Goal: Information Seeking & Learning: Learn about a topic

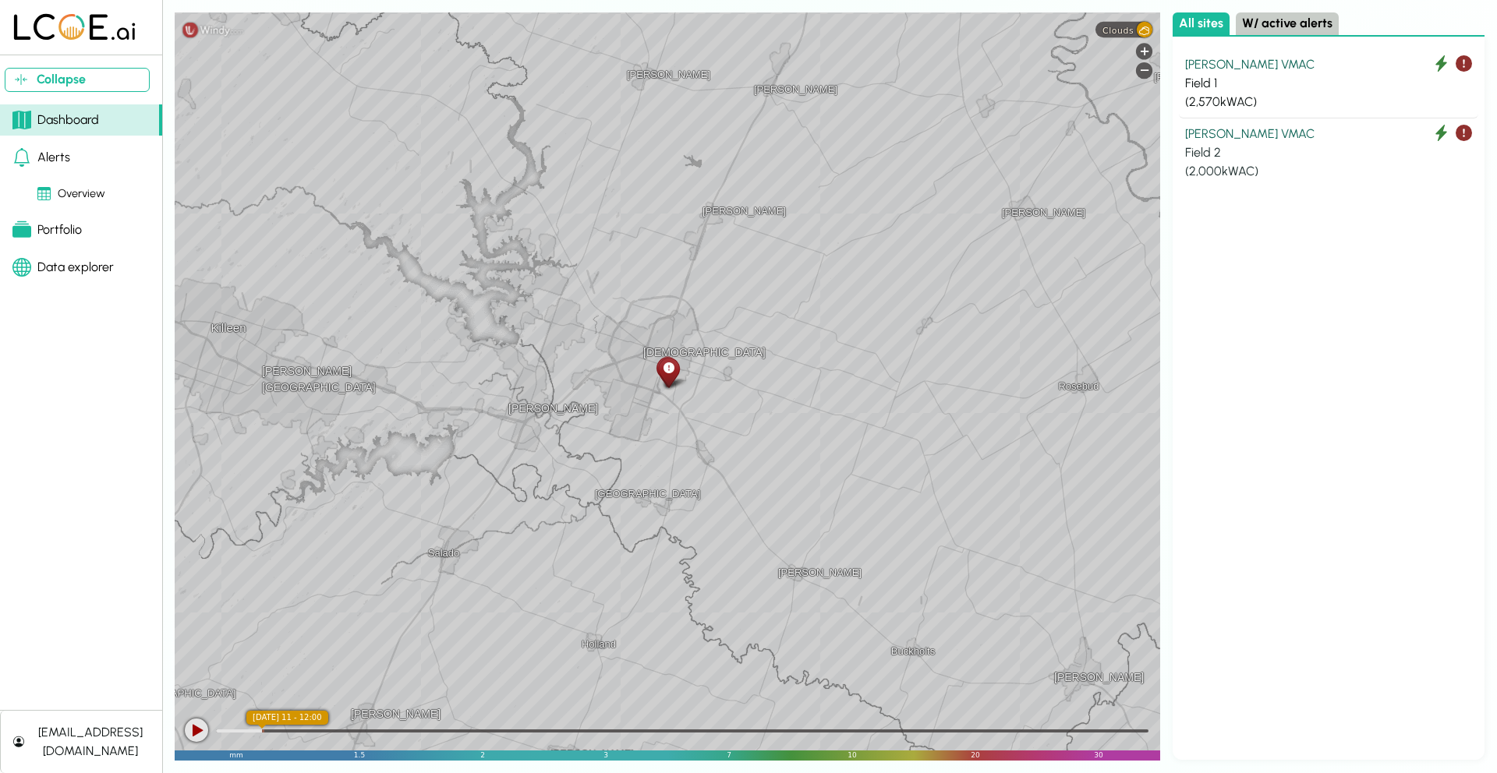
click at [1219, 130] on div "[PERSON_NAME] VMAC" at bounding box center [1328, 134] width 287 height 19
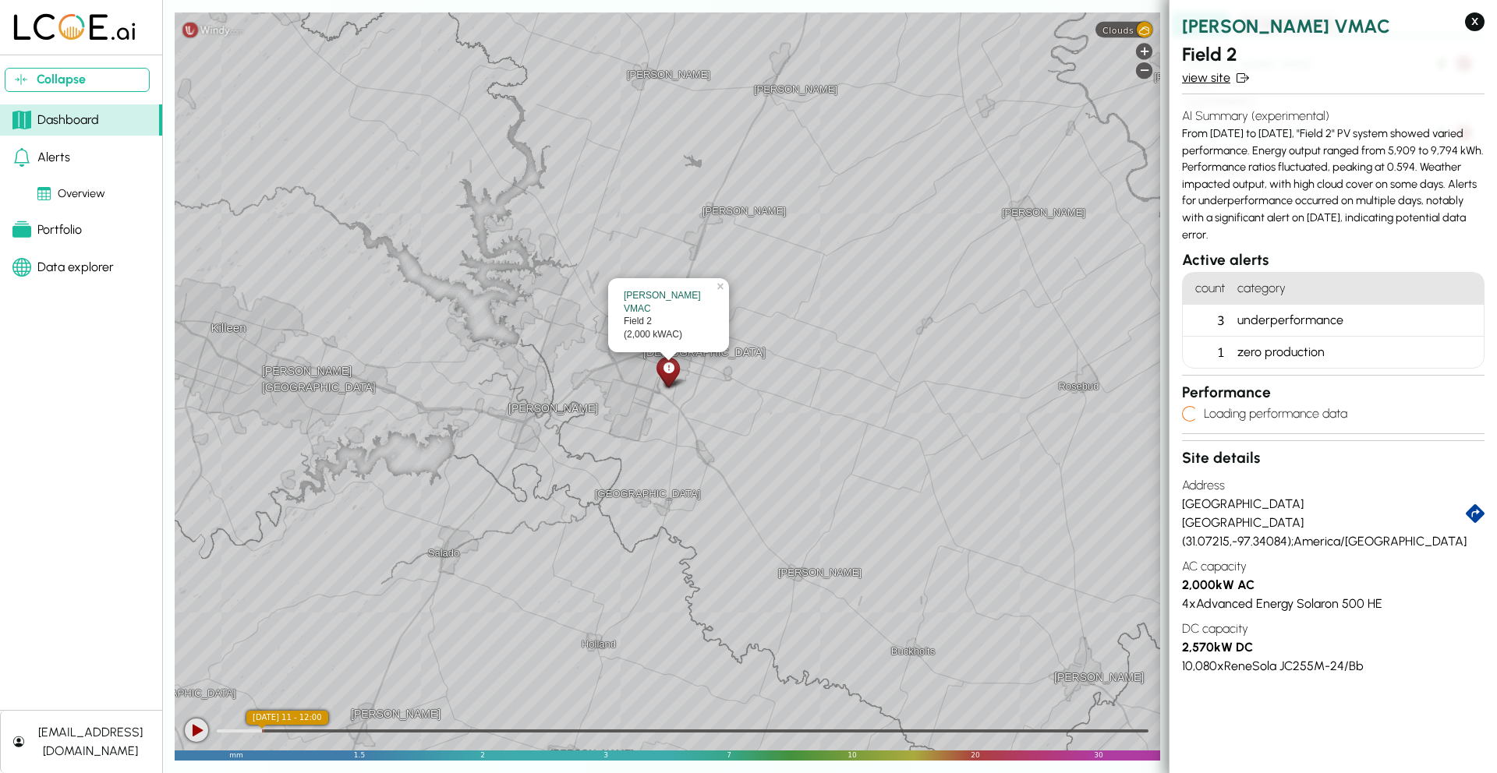
click at [1220, 79] on link "view site" at bounding box center [1333, 78] width 302 height 19
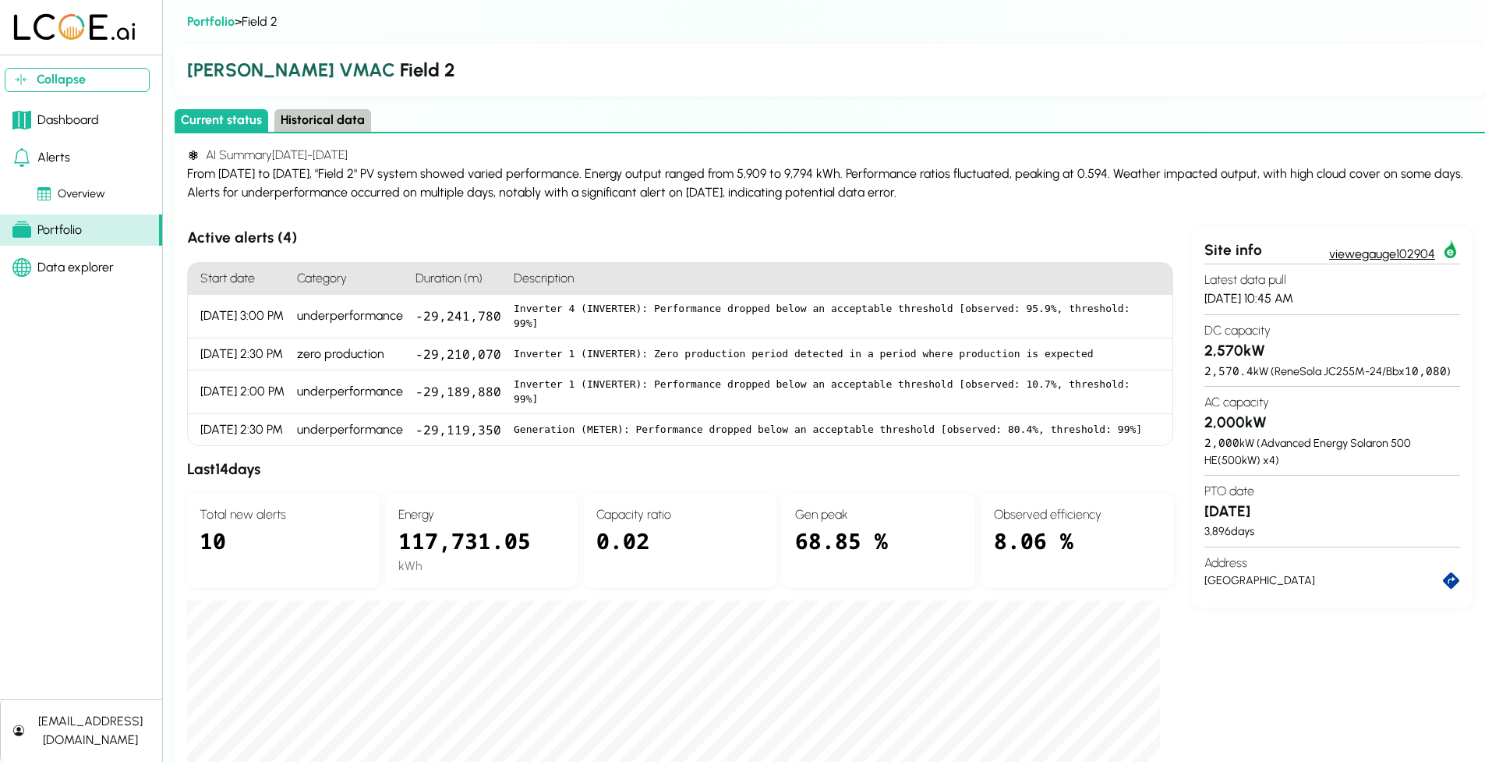
click at [1393, 245] on link "view egauge102904" at bounding box center [1394, 251] width 131 height 24
click at [72, 117] on div "Dashboard" at bounding box center [55, 120] width 87 height 19
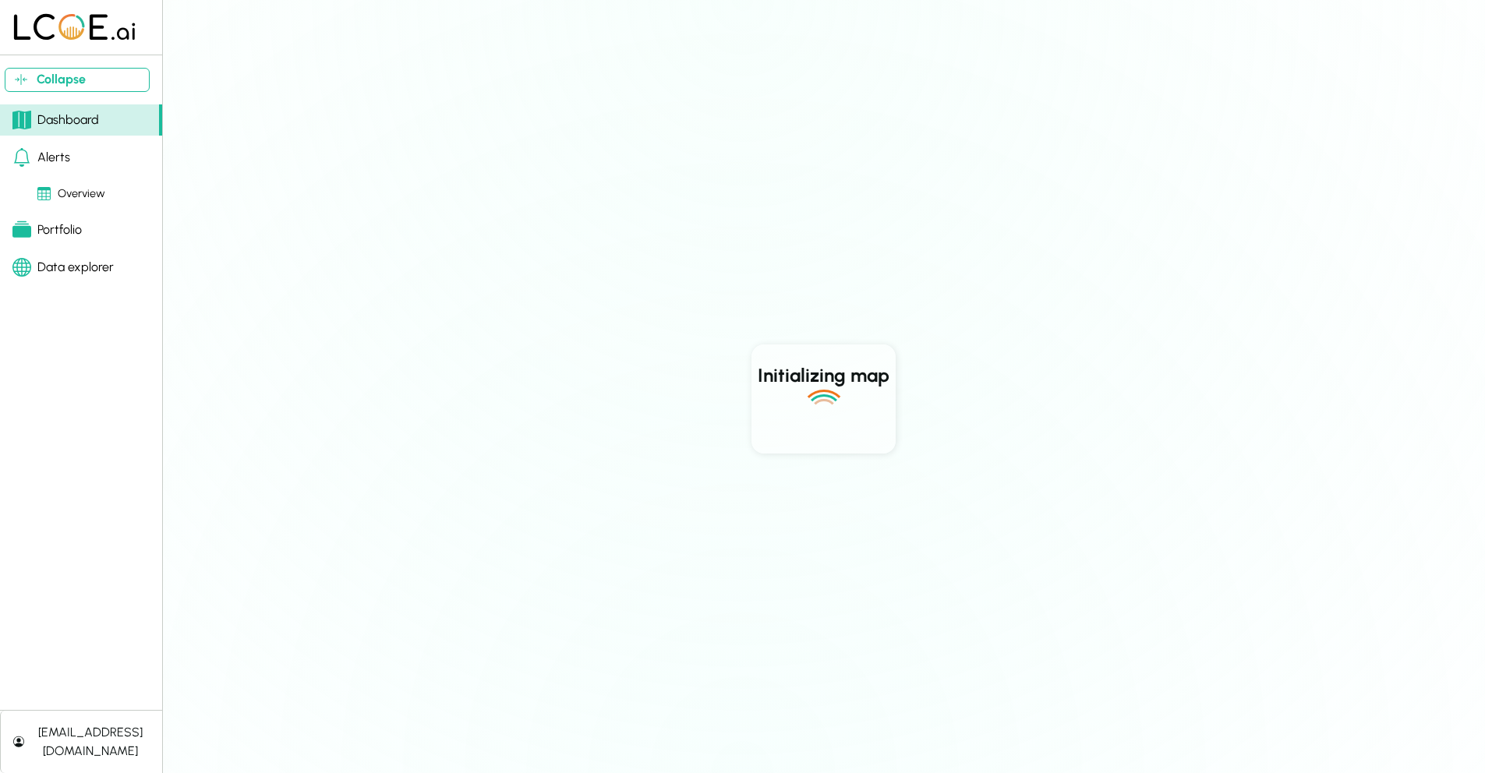
click at [71, 228] on div "Portfolio" at bounding box center [46, 230] width 69 height 19
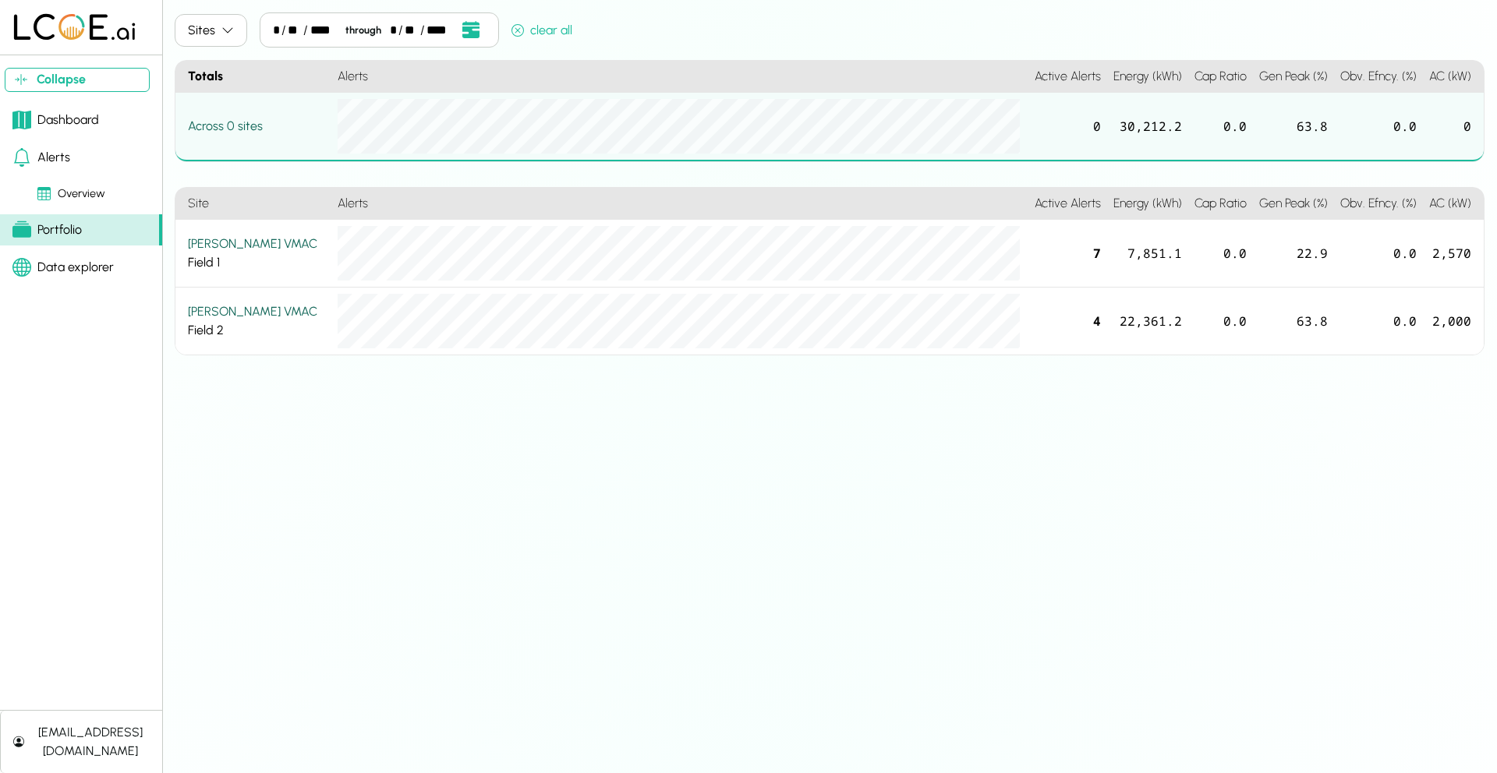
click at [82, 261] on div "Data explorer" at bounding box center [62, 267] width 101 height 19
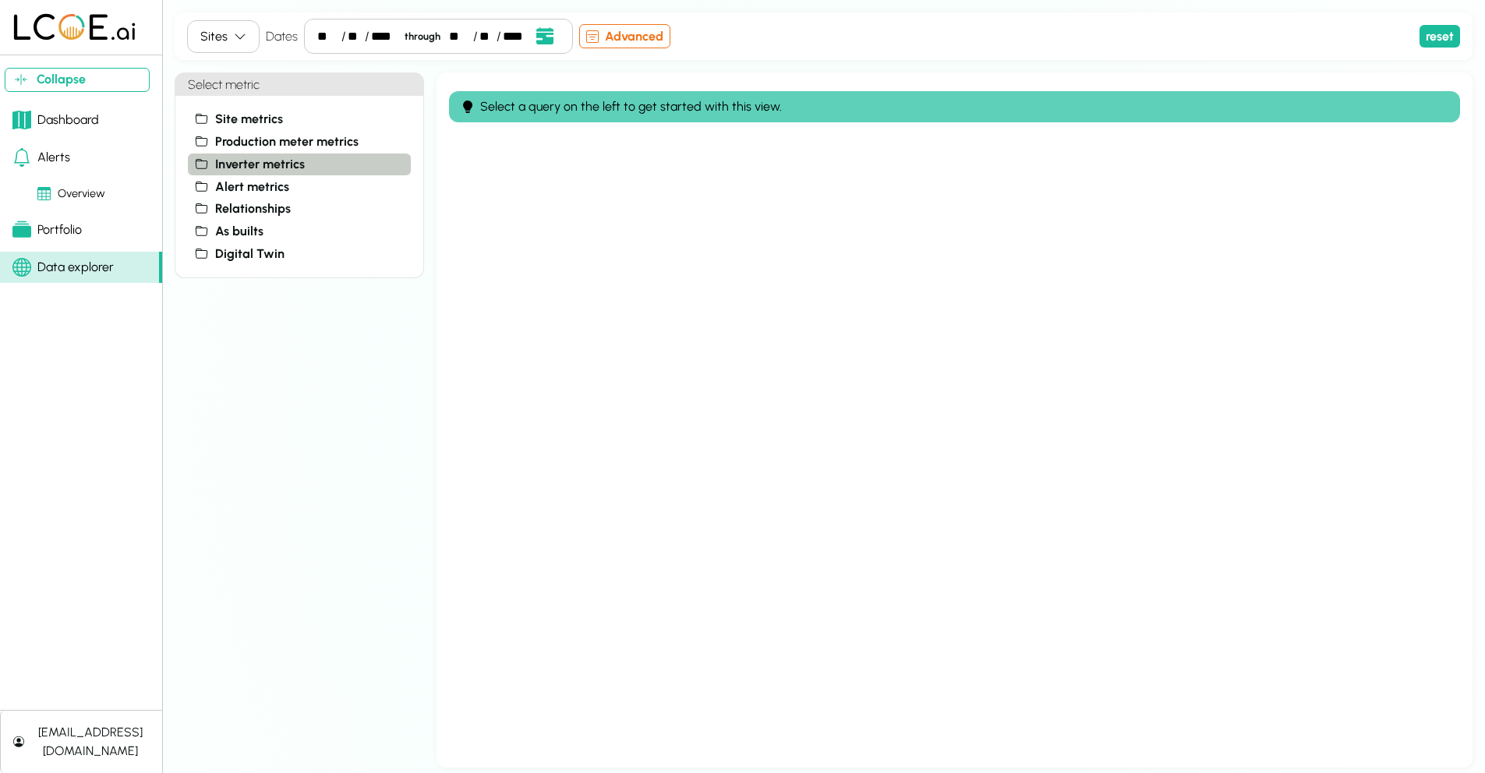
click at [233, 163] on span "Inverter metrics" at bounding box center [260, 164] width 90 height 19
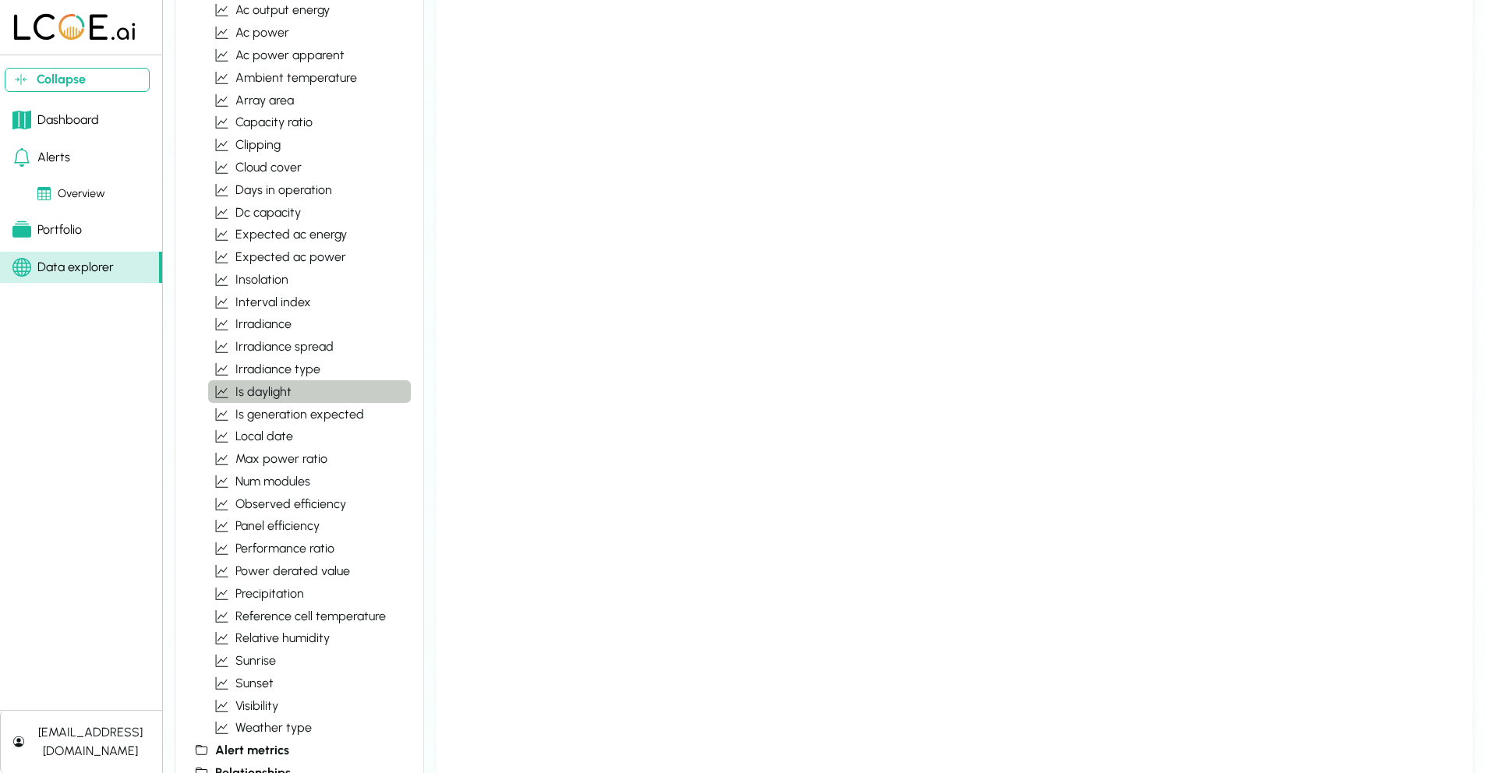
scroll to position [200, 0]
click at [267, 186] on span "days in operation" at bounding box center [283, 188] width 97 height 19
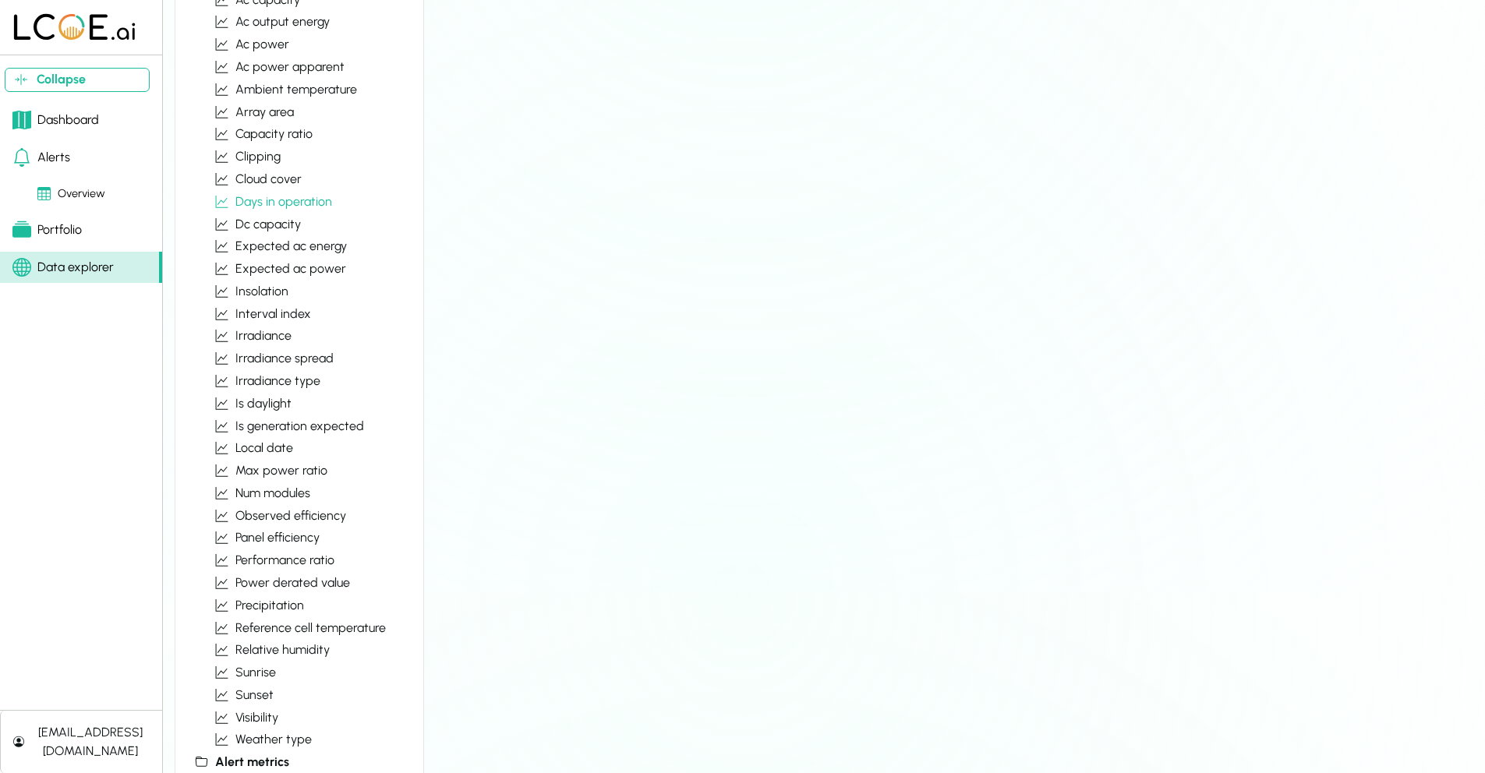
scroll to position [0, 0]
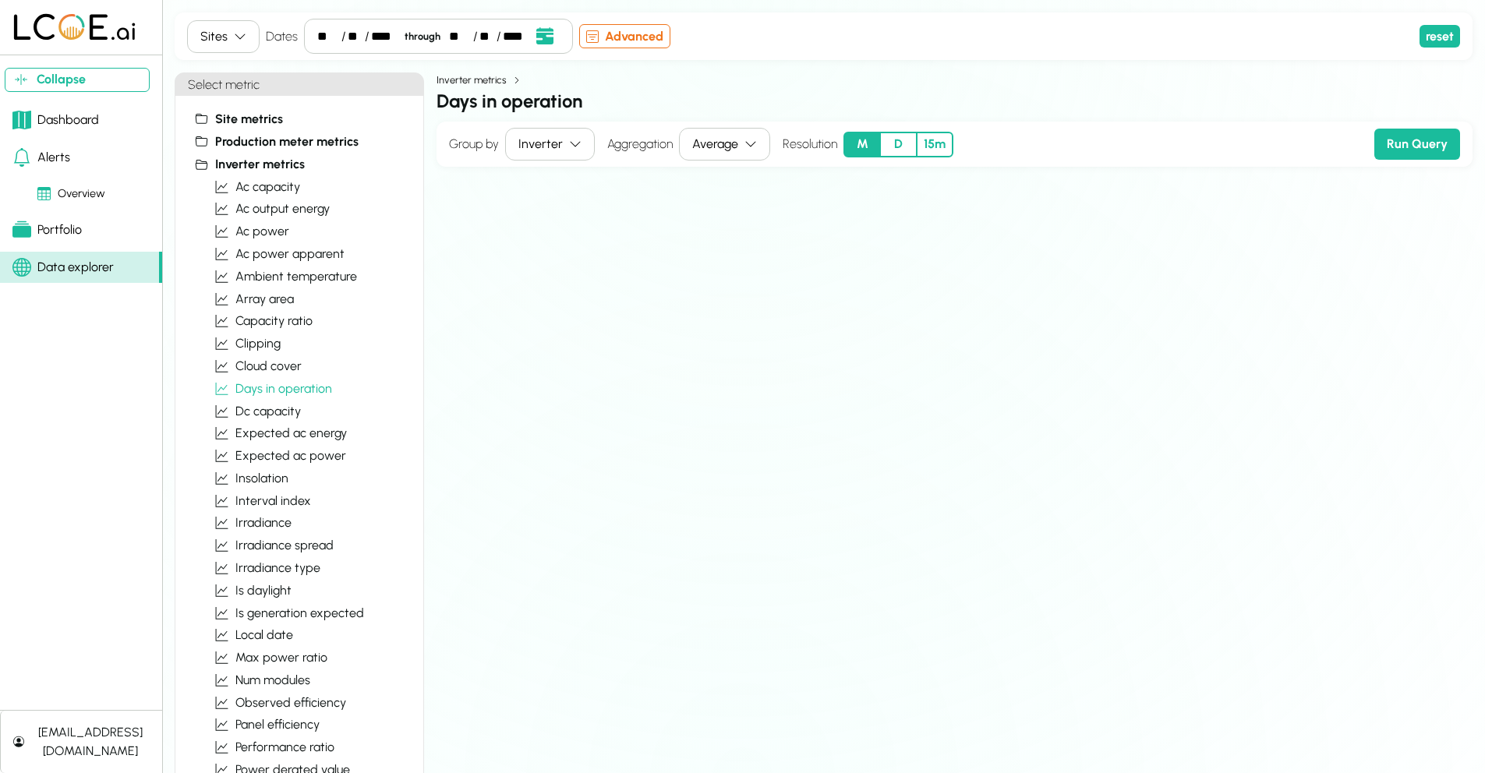
click at [564, 147] on button "Inverter" at bounding box center [550, 144] width 90 height 33
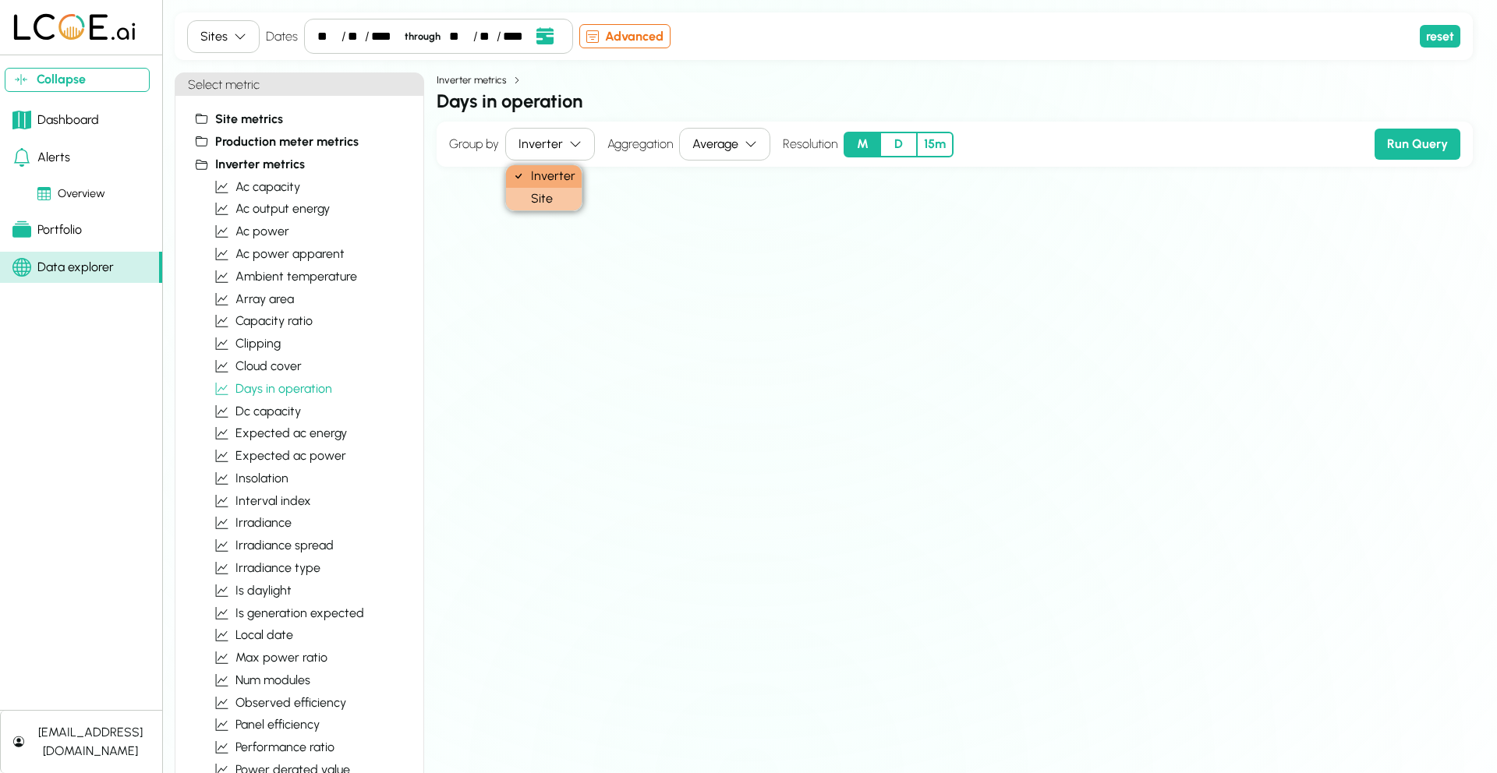
click at [553, 194] on div "Site" at bounding box center [544, 199] width 76 height 23
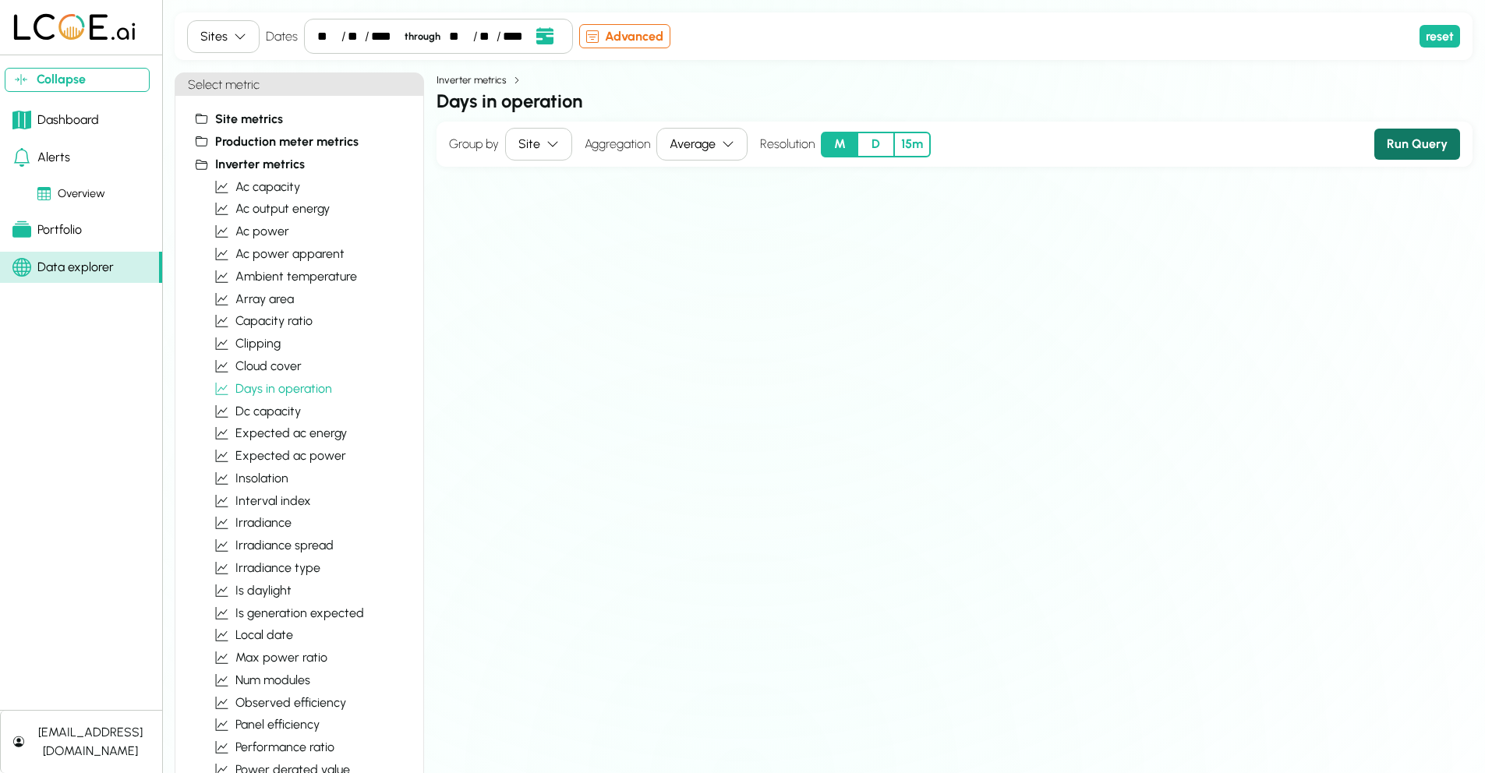
click at [1425, 143] on button "Run Query" at bounding box center [1417, 144] width 86 height 31
click at [882, 144] on button "D" at bounding box center [875, 143] width 37 height 26
click at [1404, 150] on button "Run Query" at bounding box center [1417, 143] width 86 height 31
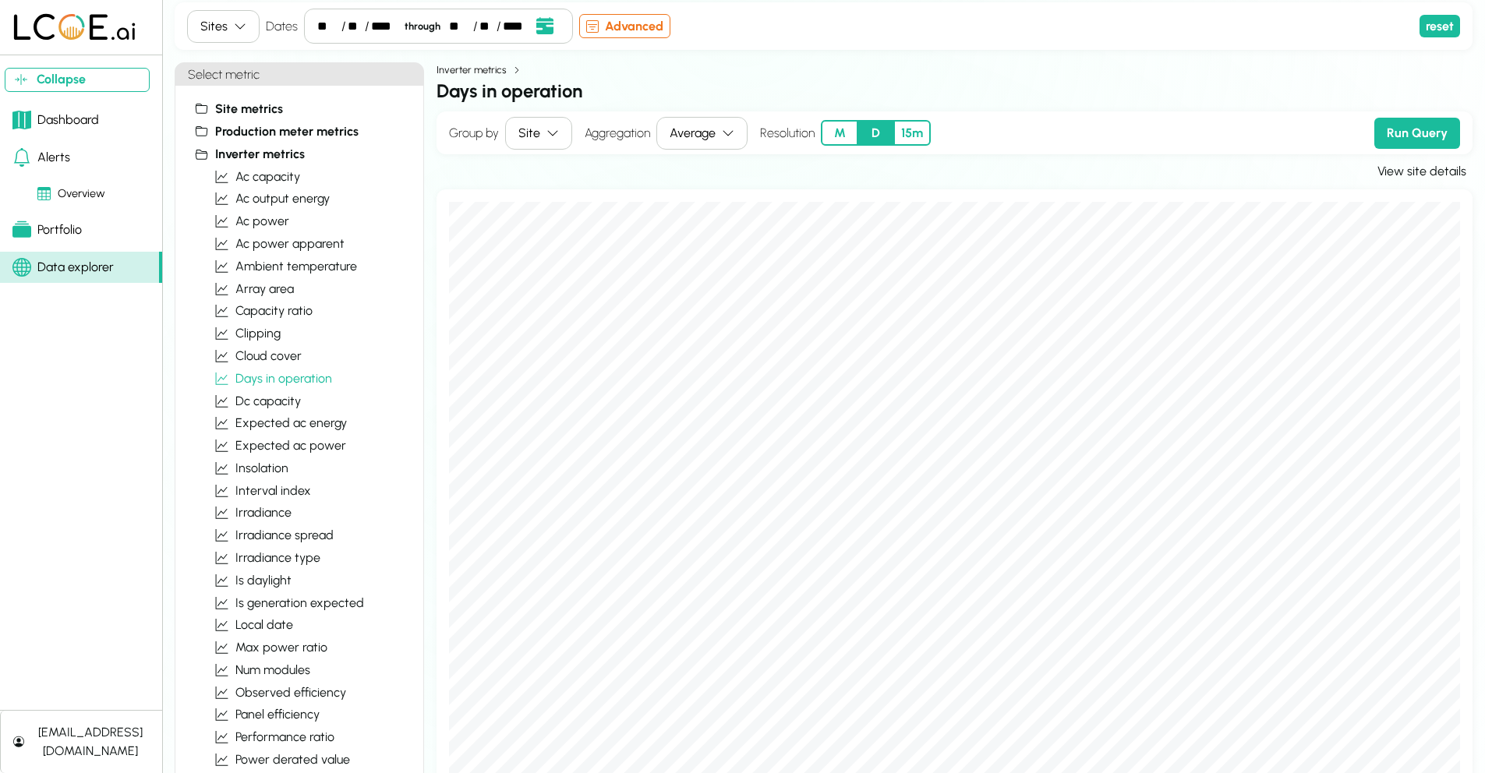
scroll to position [72, 0]
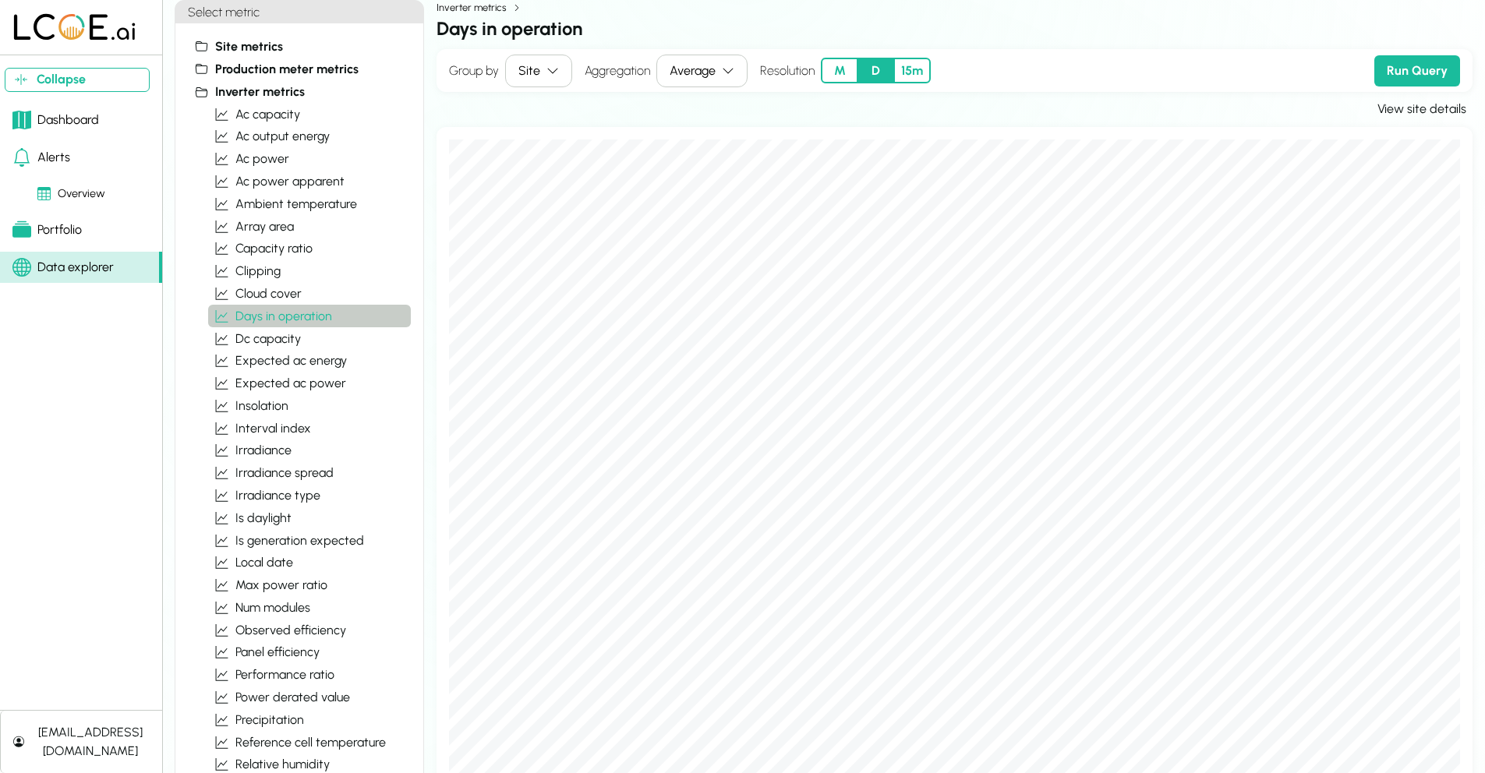
click at [292, 315] on span "days in operation" at bounding box center [283, 316] width 97 height 19
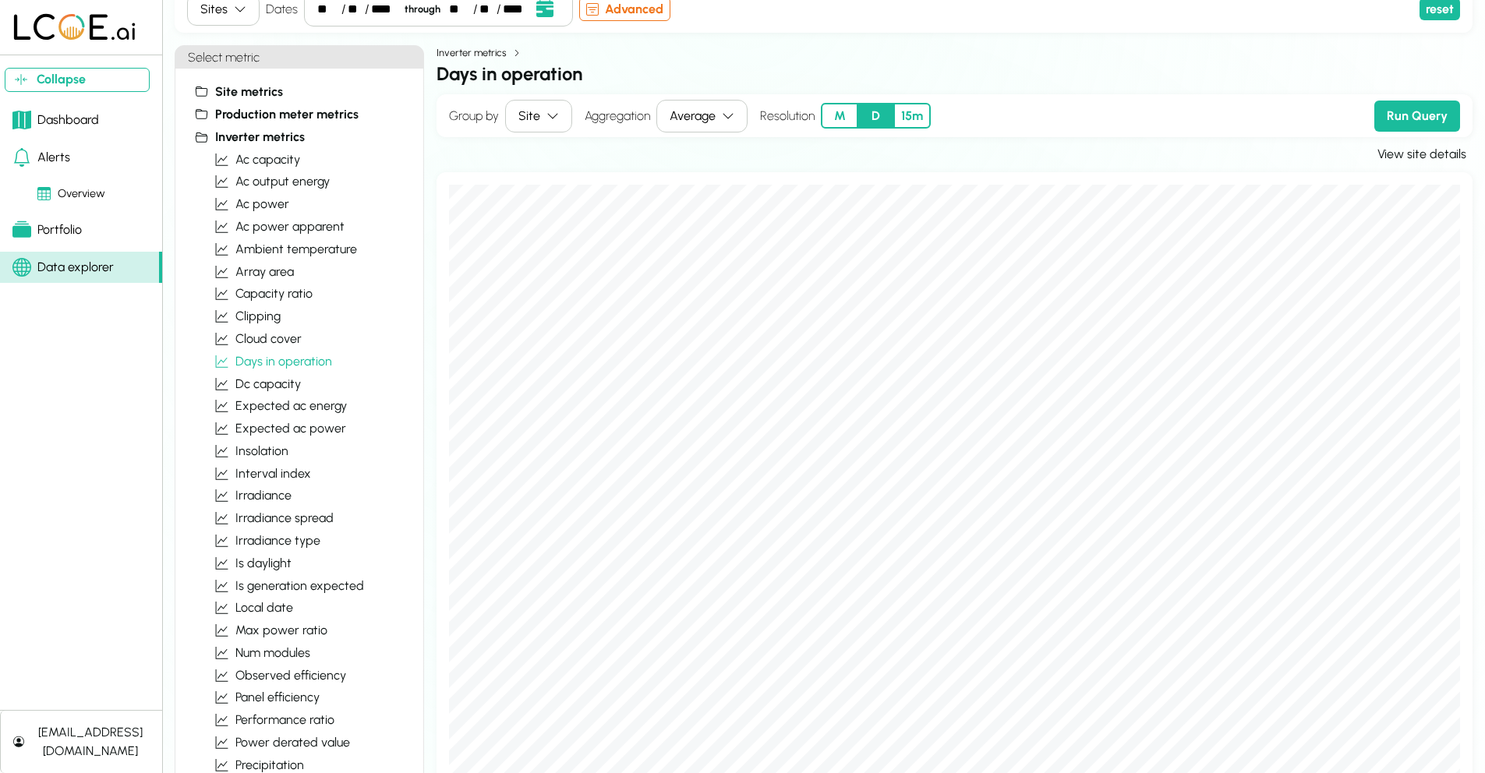
scroll to position [0, 0]
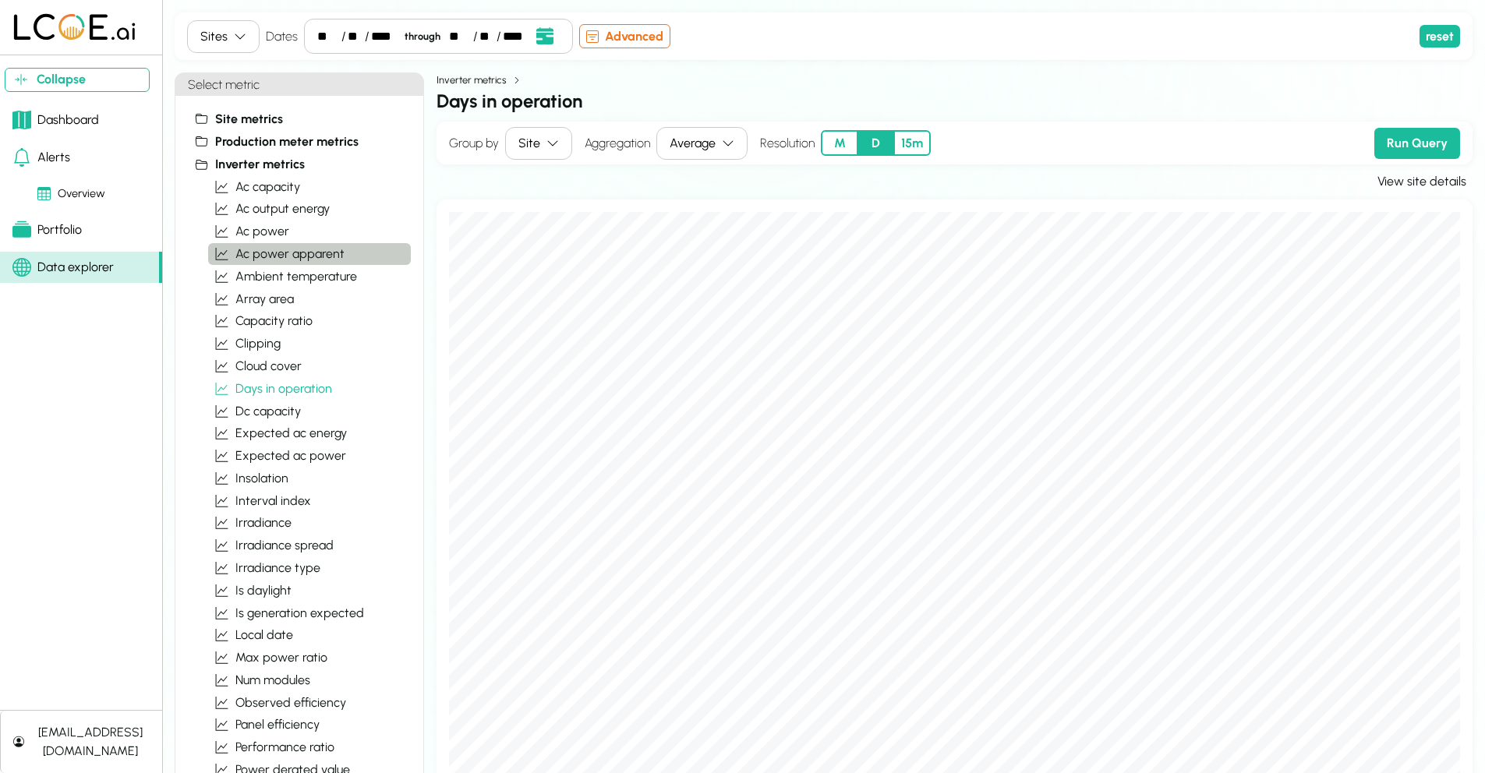
click at [284, 248] on span "ac power apparent" at bounding box center [289, 254] width 109 height 19
click at [843, 143] on button "M" at bounding box center [839, 143] width 37 height 26
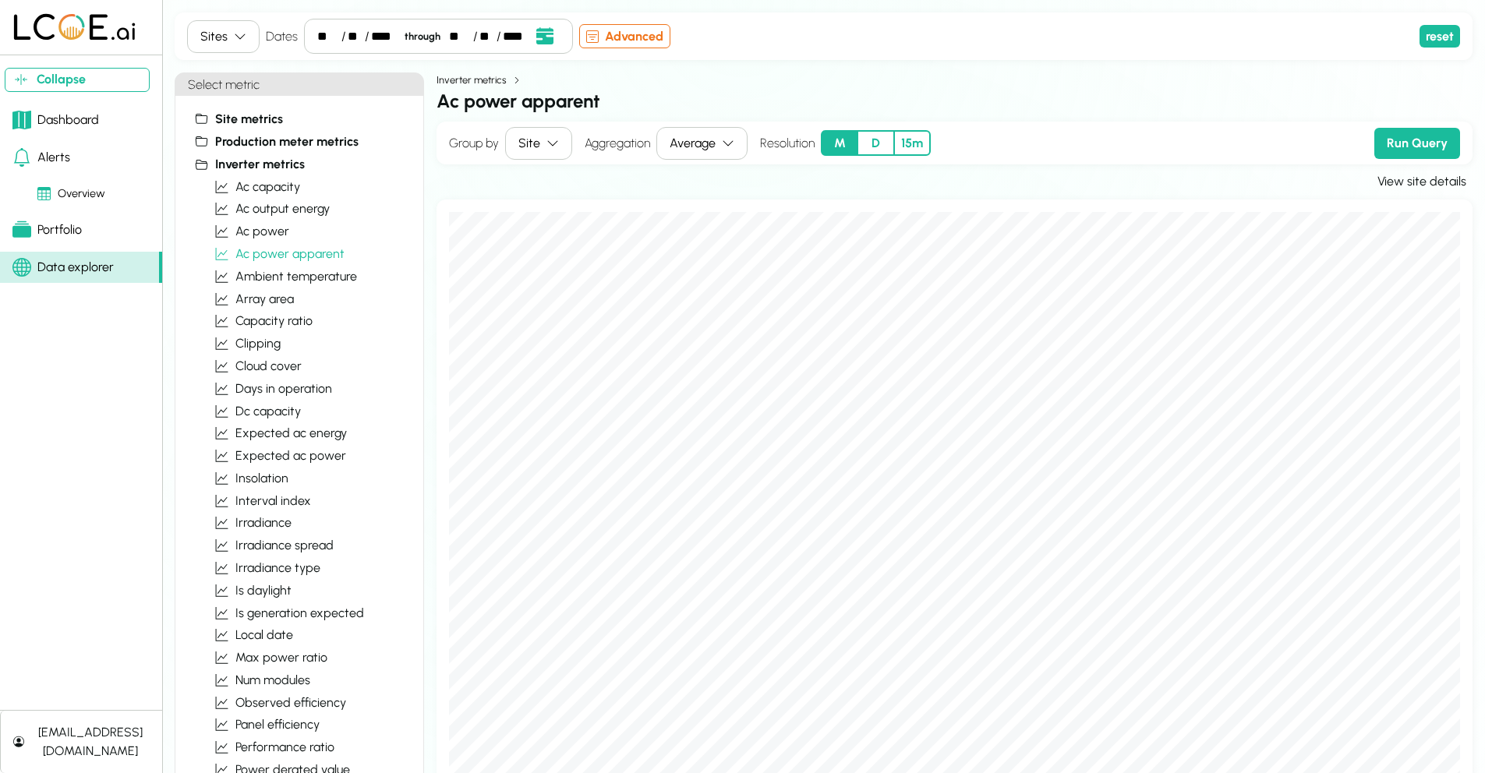
click at [703, 140] on div "Average" at bounding box center [693, 143] width 46 height 19
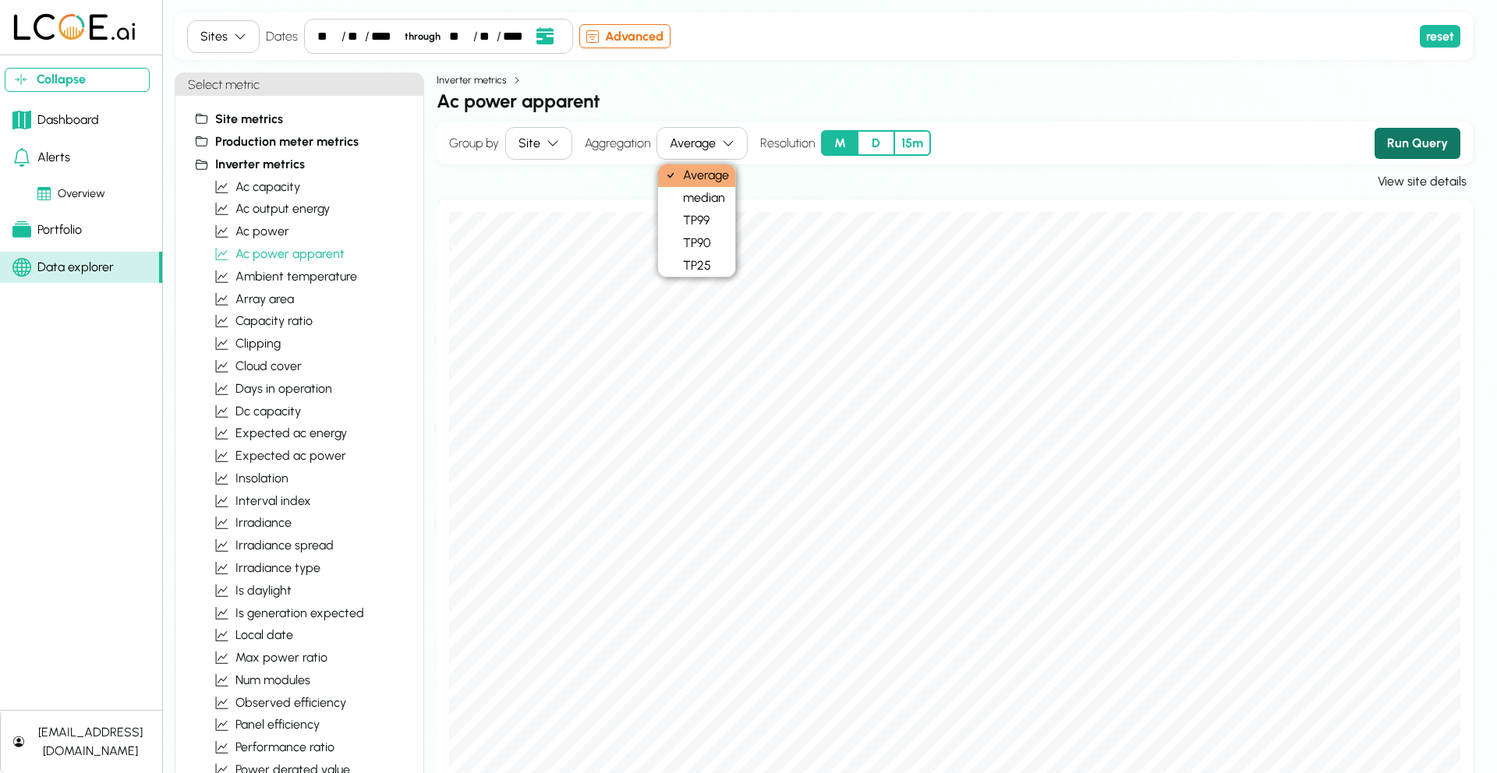
click at [1398, 136] on button "Run Query" at bounding box center [1417, 143] width 86 height 31
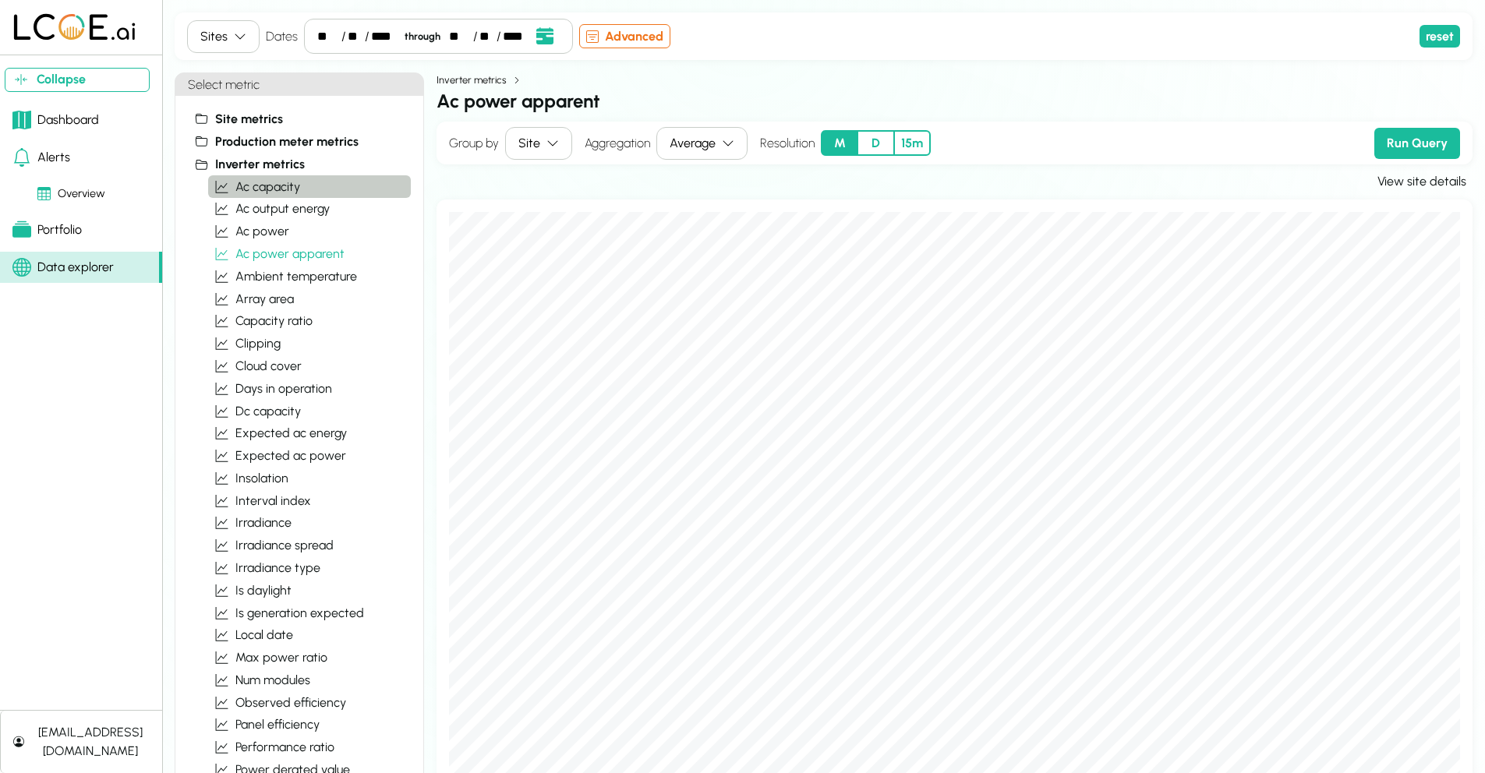
click at [255, 187] on span "ac capacity" at bounding box center [267, 187] width 65 height 19
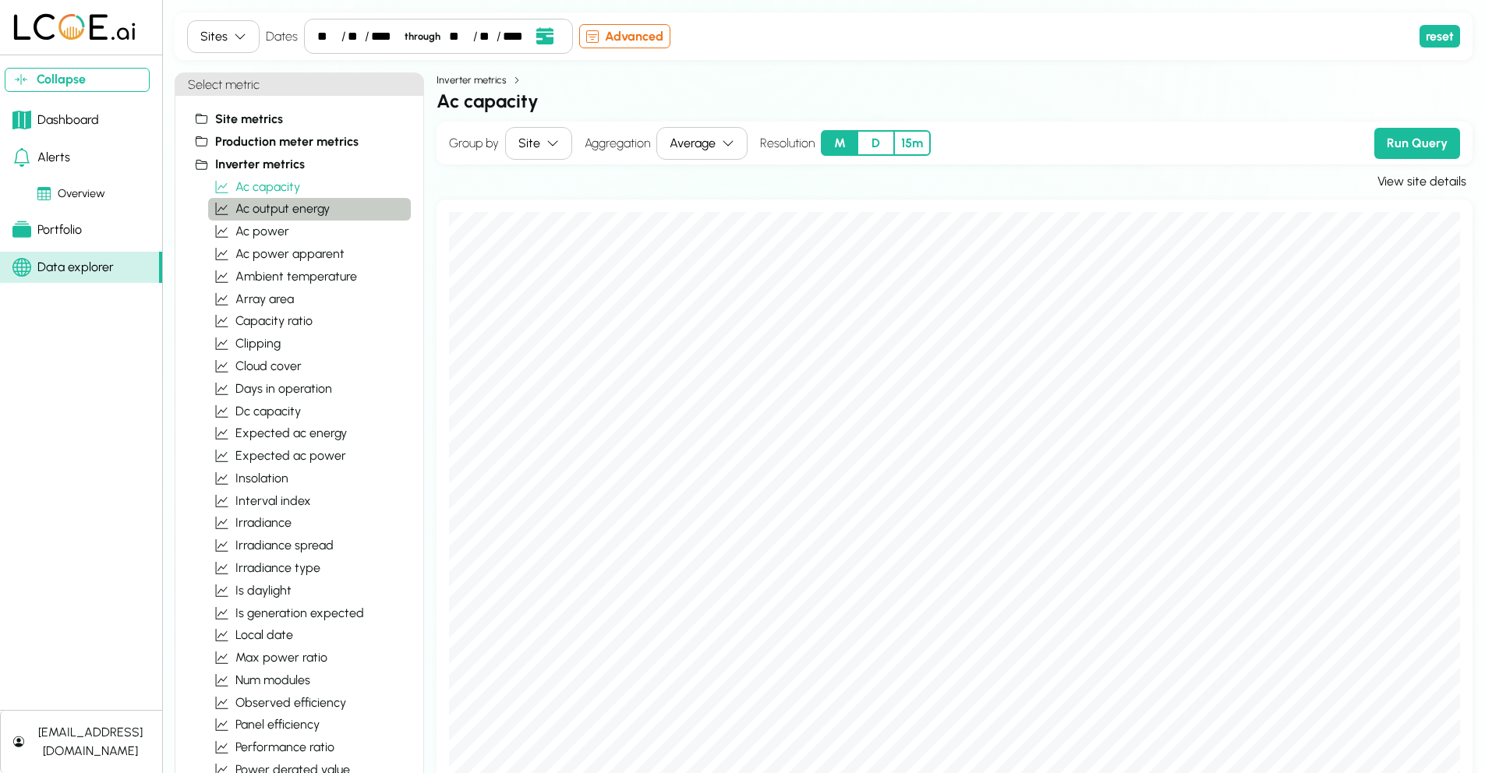
click at [263, 203] on span "ac output energy" at bounding box center [282, 209] width 94 height 19
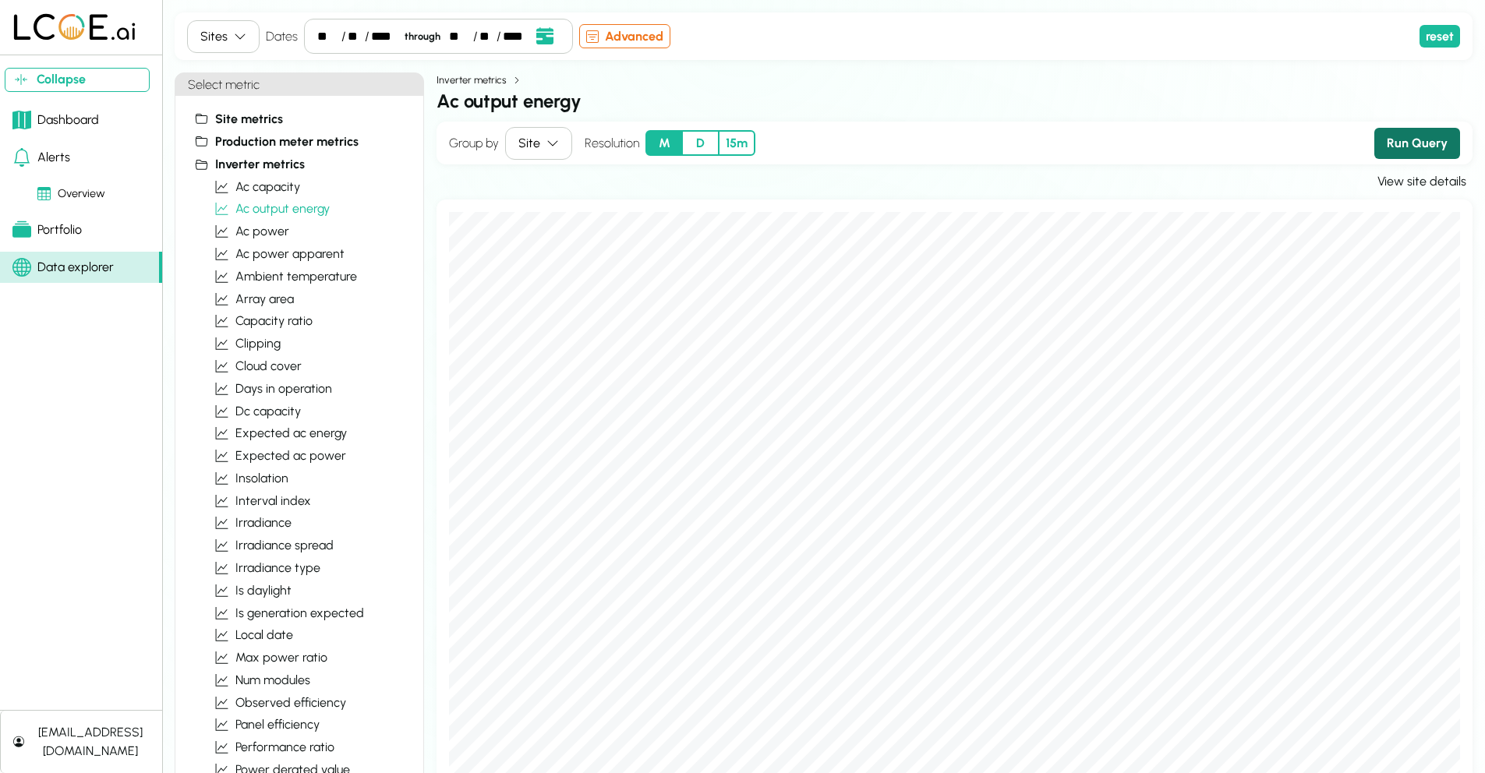
click at [1434, 140] on button "Run Query" at bounding box center [1417, 143] width 86 height 31
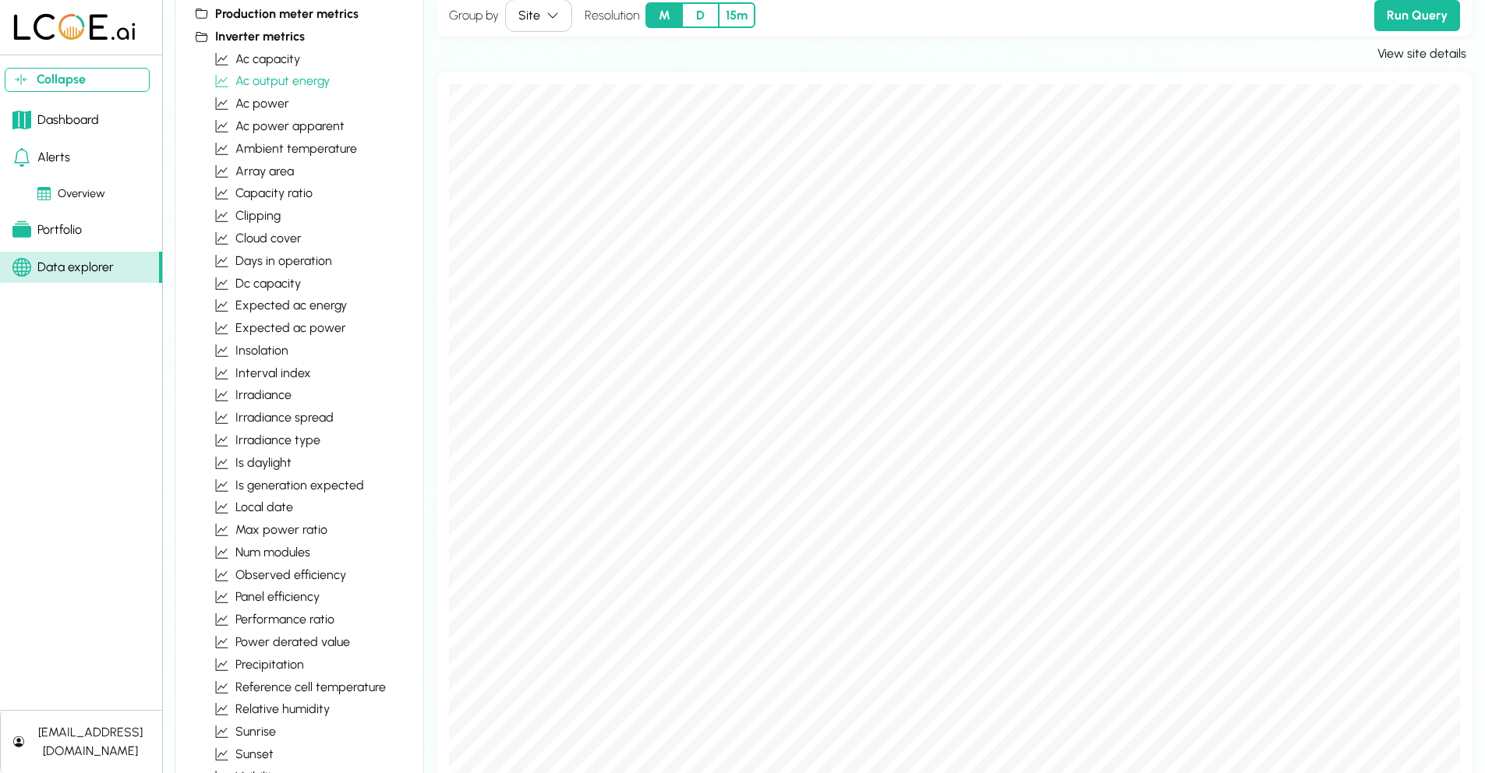
scroll to position [9, 0]
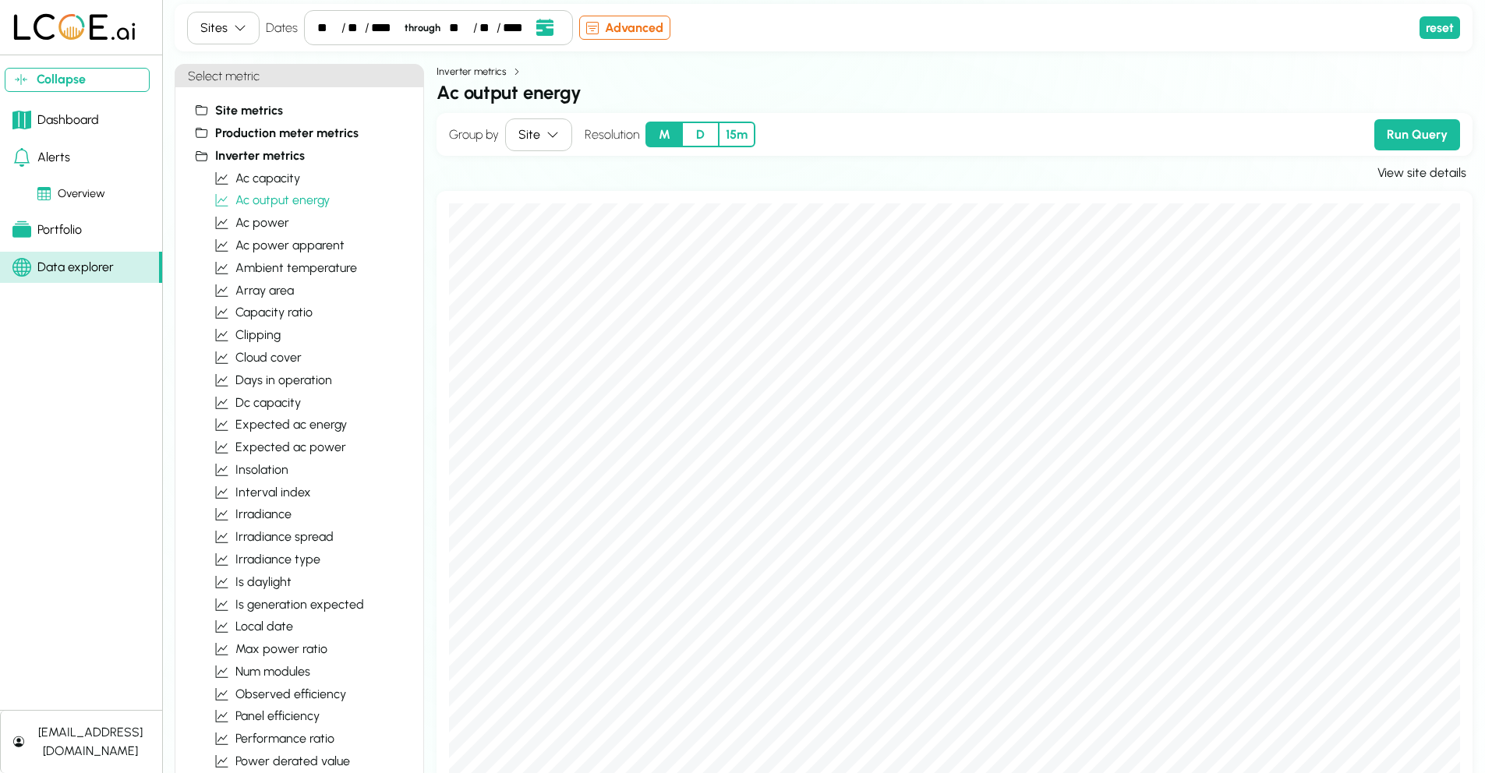
click at [344, 26] on div "/" at bounding box center [343, 28] width 5 height 19
click at [341, 28] on div "/" at bounding box center [343, 28] width 5 height 19
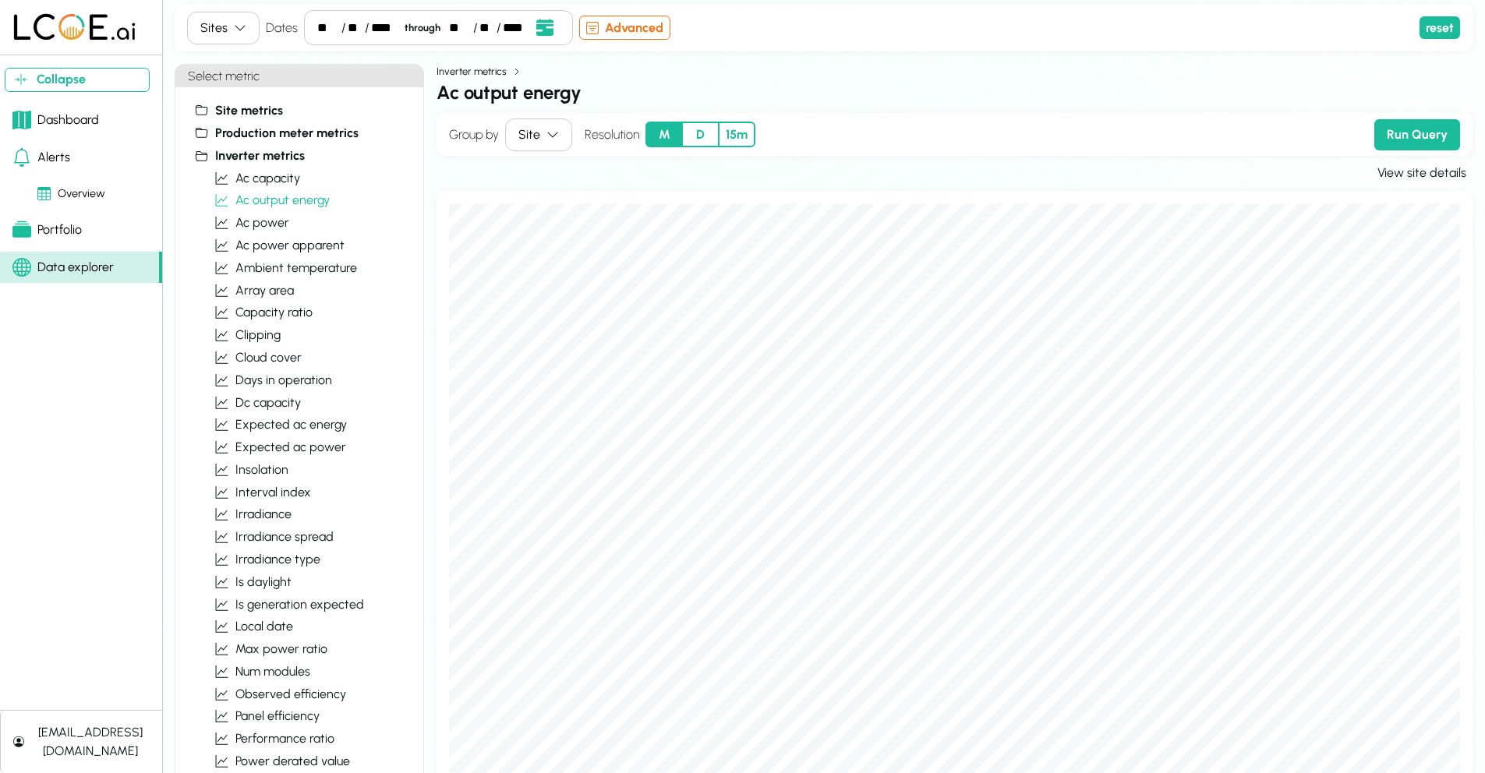
click at [345, 30] on div "** / ** / **** through ** / ** / ****" at bounding box center [438, 27] width 269 height 35
click at [335, 28] on div "**" at bounding box center [328, 28] width 22 height 19
click at [544, 25] on icon "Open date picker" at bounding box center [544, 27] width 17 height 17
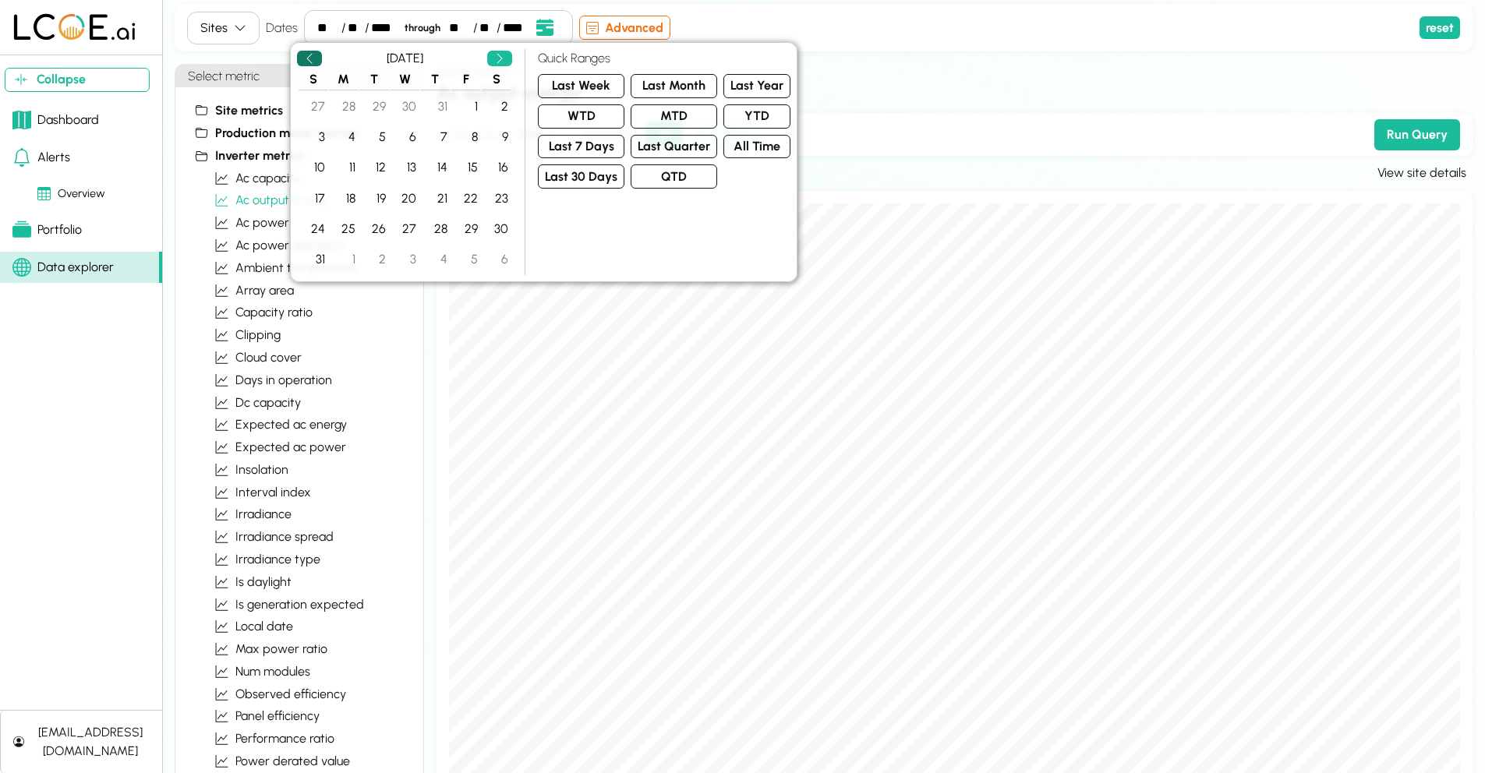
click at [320, 57] on button "Previous" at bounding box center [309, 59] width 25 height 16
click at [438, 107] on div "1" at bounding box center [435, 106] width 27 height 27
click at [443, 101] on div "1" at bounding box center [435, 106] width 27 height 27
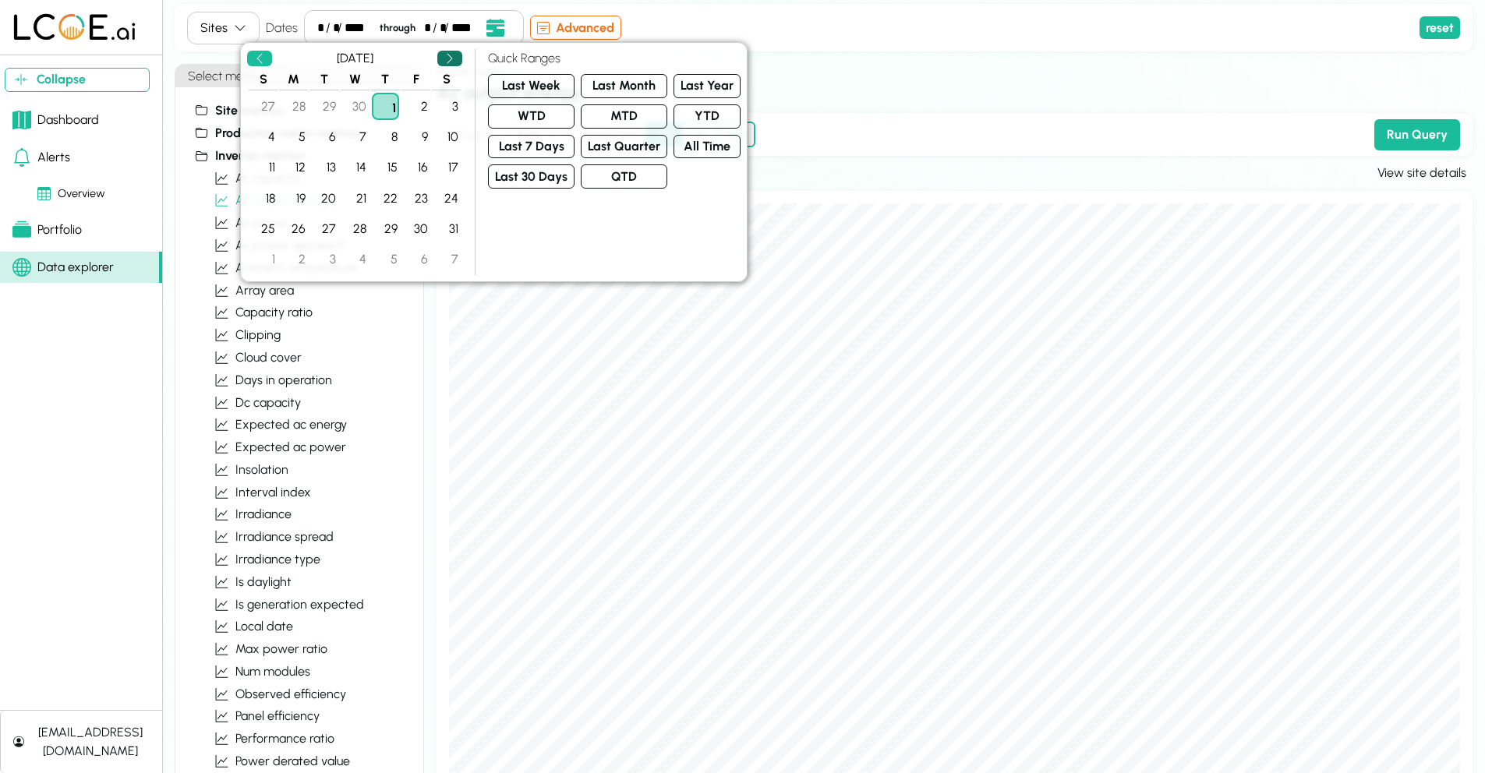
click at [452, 55] on icon "Next" at bounding box center [450, 58] width 12 height 12
click at [272, 58] on header "[DATE]" at bounding box center [354, 58] width 215 height 19
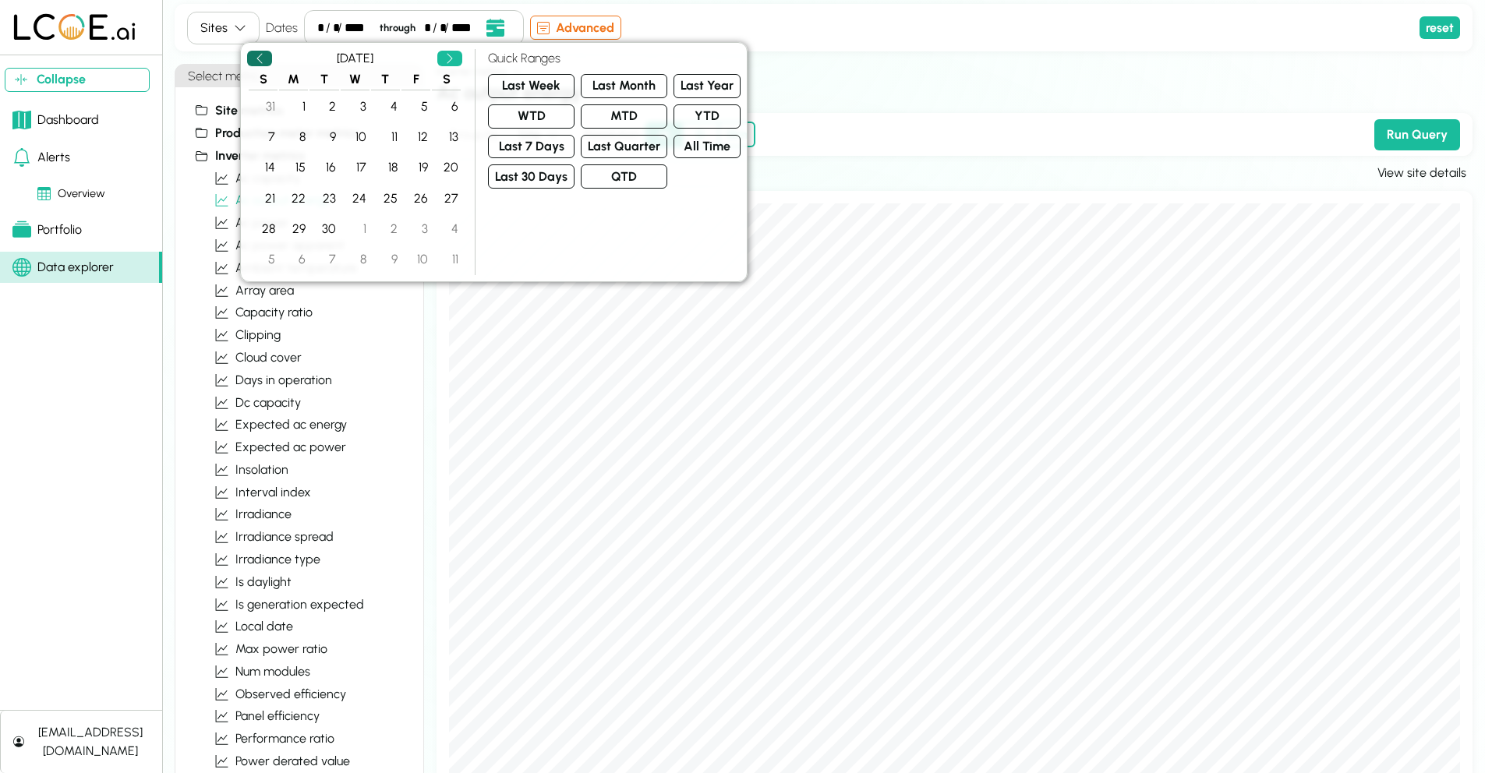
click at [266, 58] on button "Previous" at bounding box center [259, 59] width 25 height 16
click at [302, 162] on div "11" at bounding box center [293, 167] width 27 height 27
click at [440, 21] on div "*" at bounding box center [441, 28] width 3 height 19
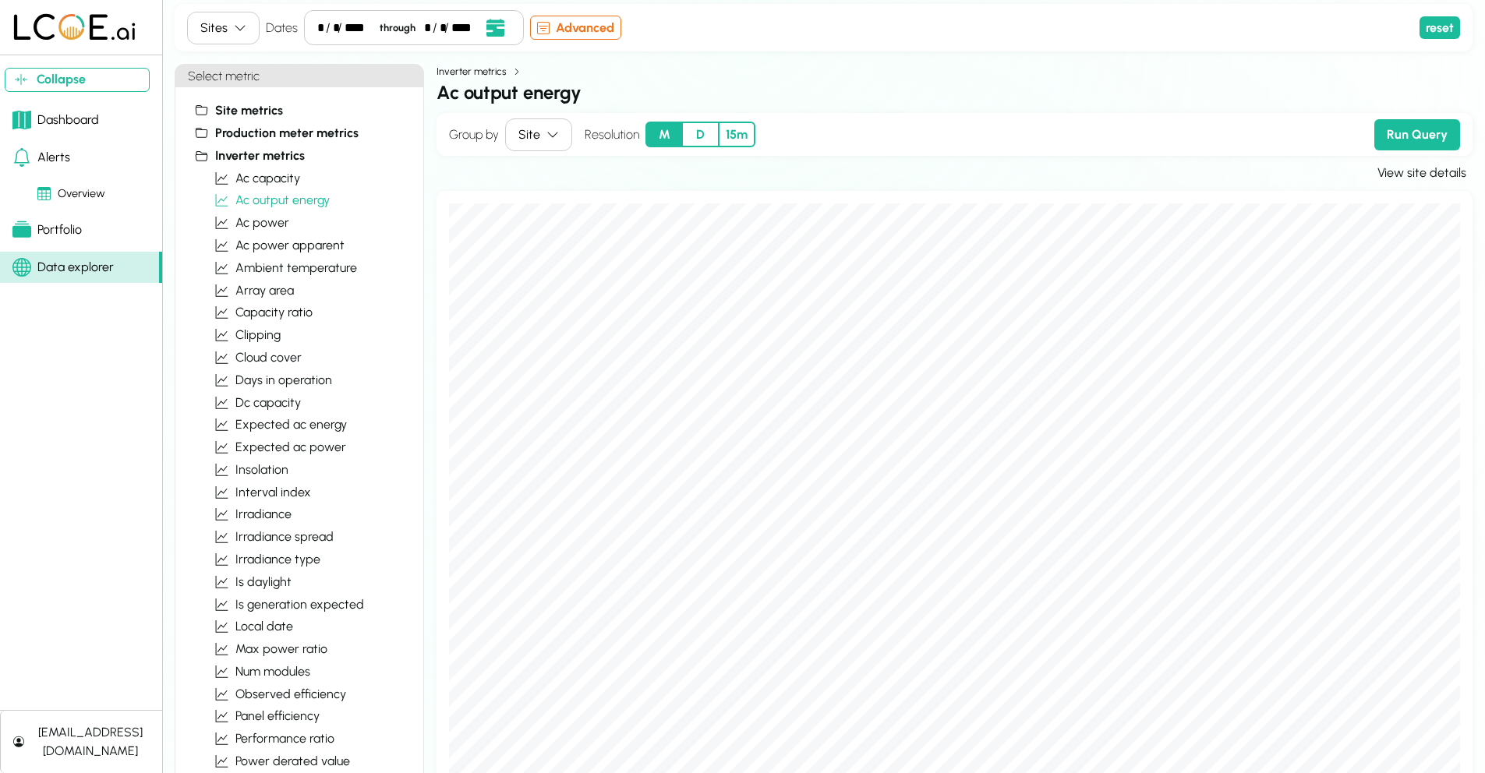
click at [433, 24] on div "/" at bounding box center [435, 28] width 5 height 19
click at [486, 27] on icon "Open date picker" at bounding box center [494, 27] width 17 height 17
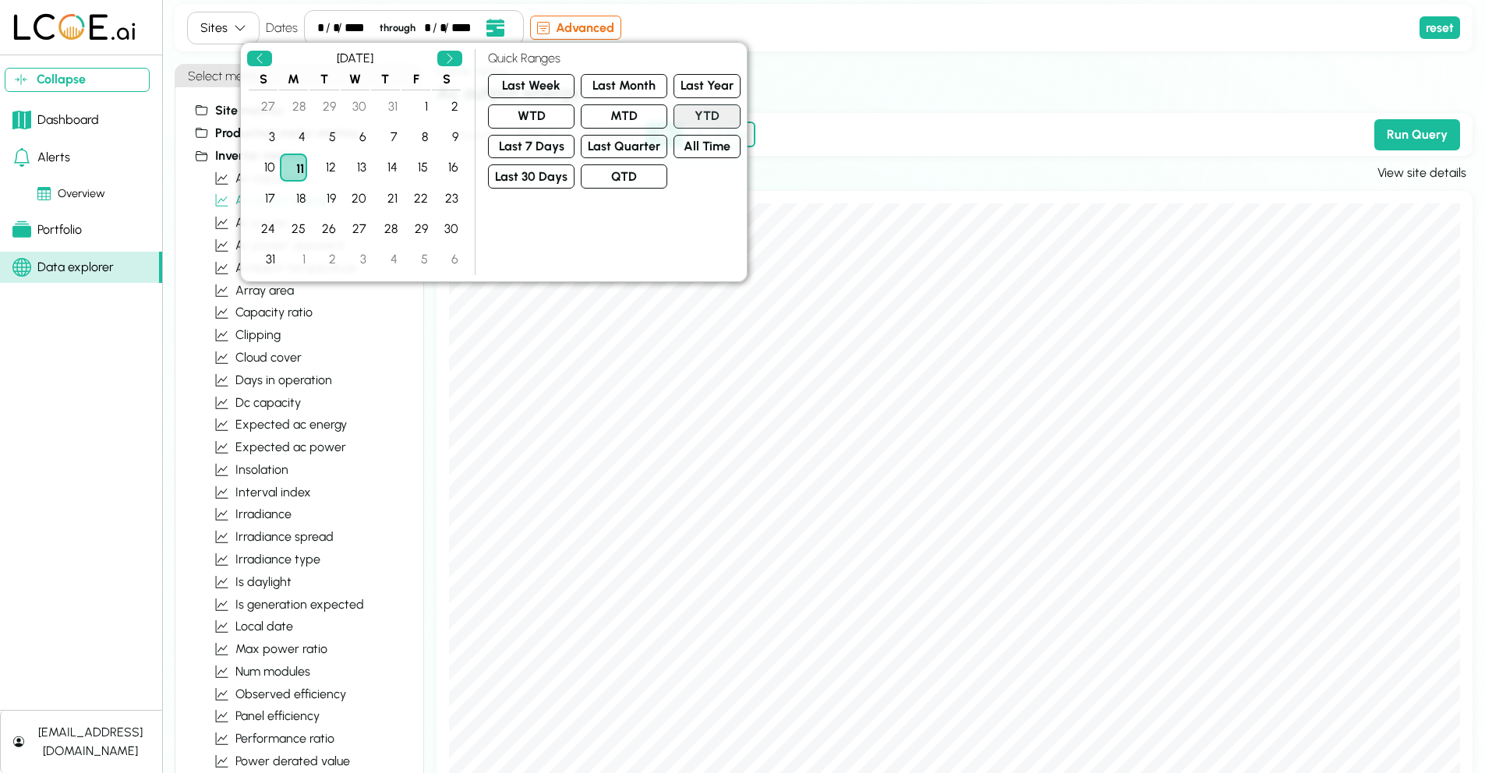
click at [700, 115] on button "YTD" at bounding box center [707, 116] width 67 height 24
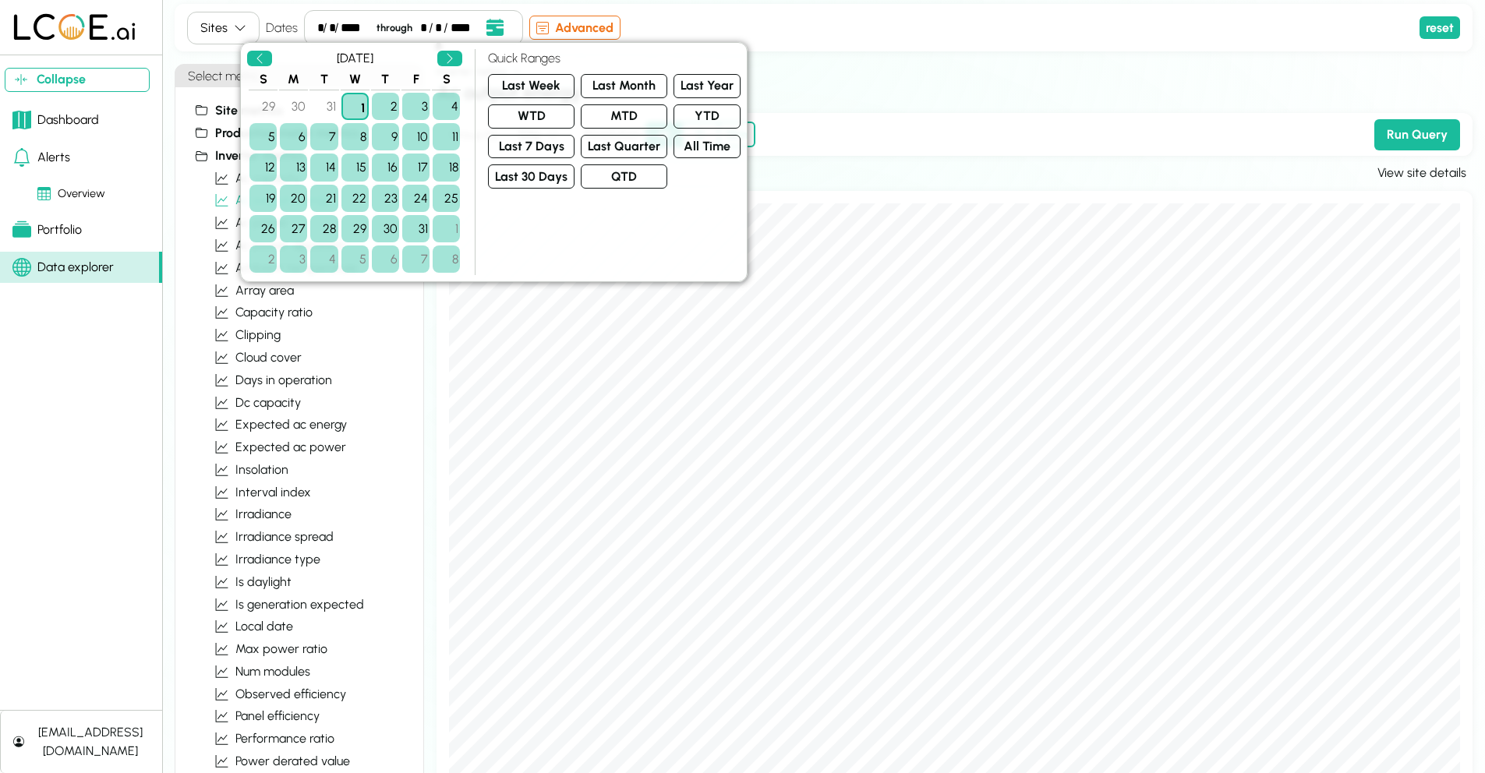
click at [1062, 103] on h2 "ac output energy" at bounding box center [955, 93] width 1036 height 28
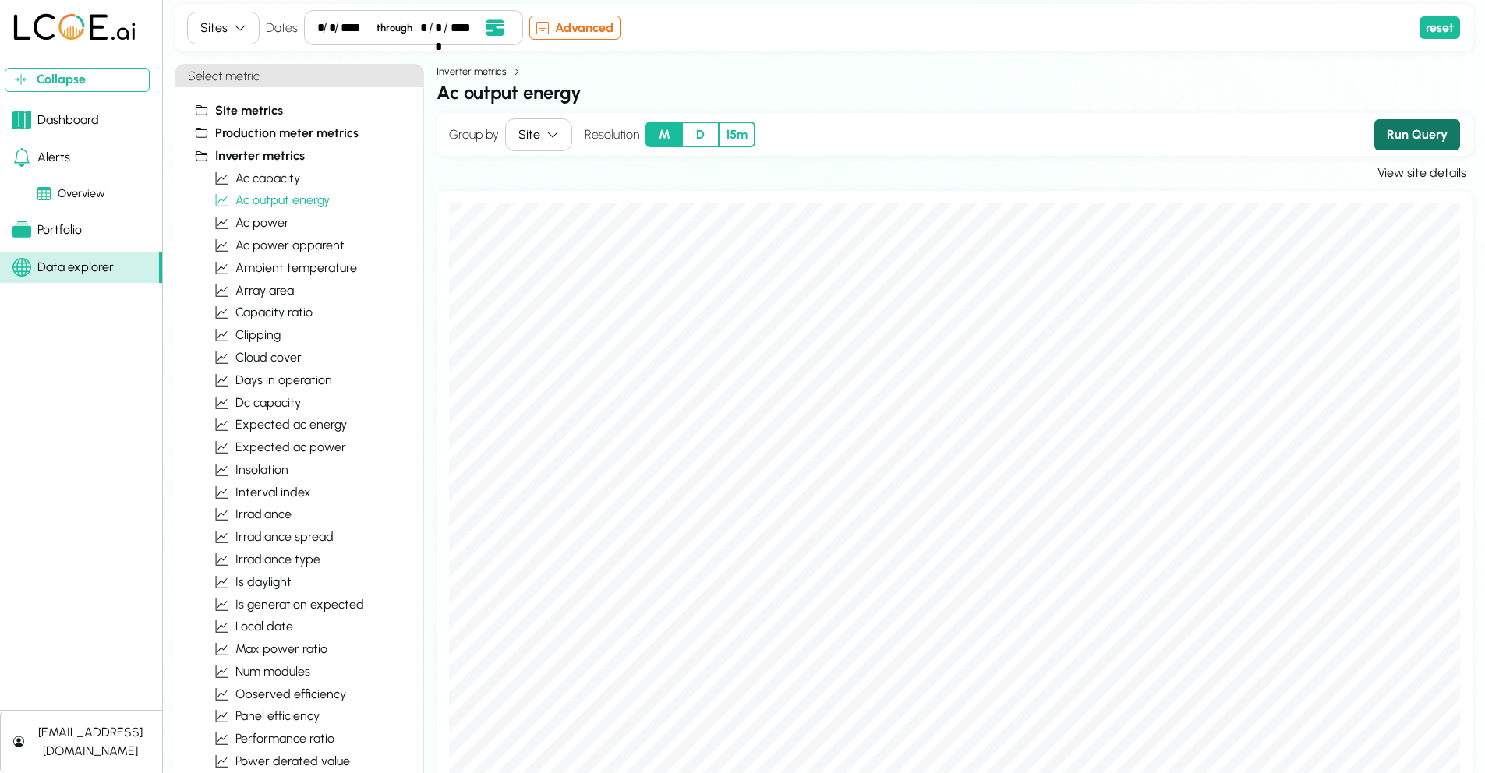
click at [1416, 132] on button "Run Query" at bounding box center [1417, 134] width 86 height 31
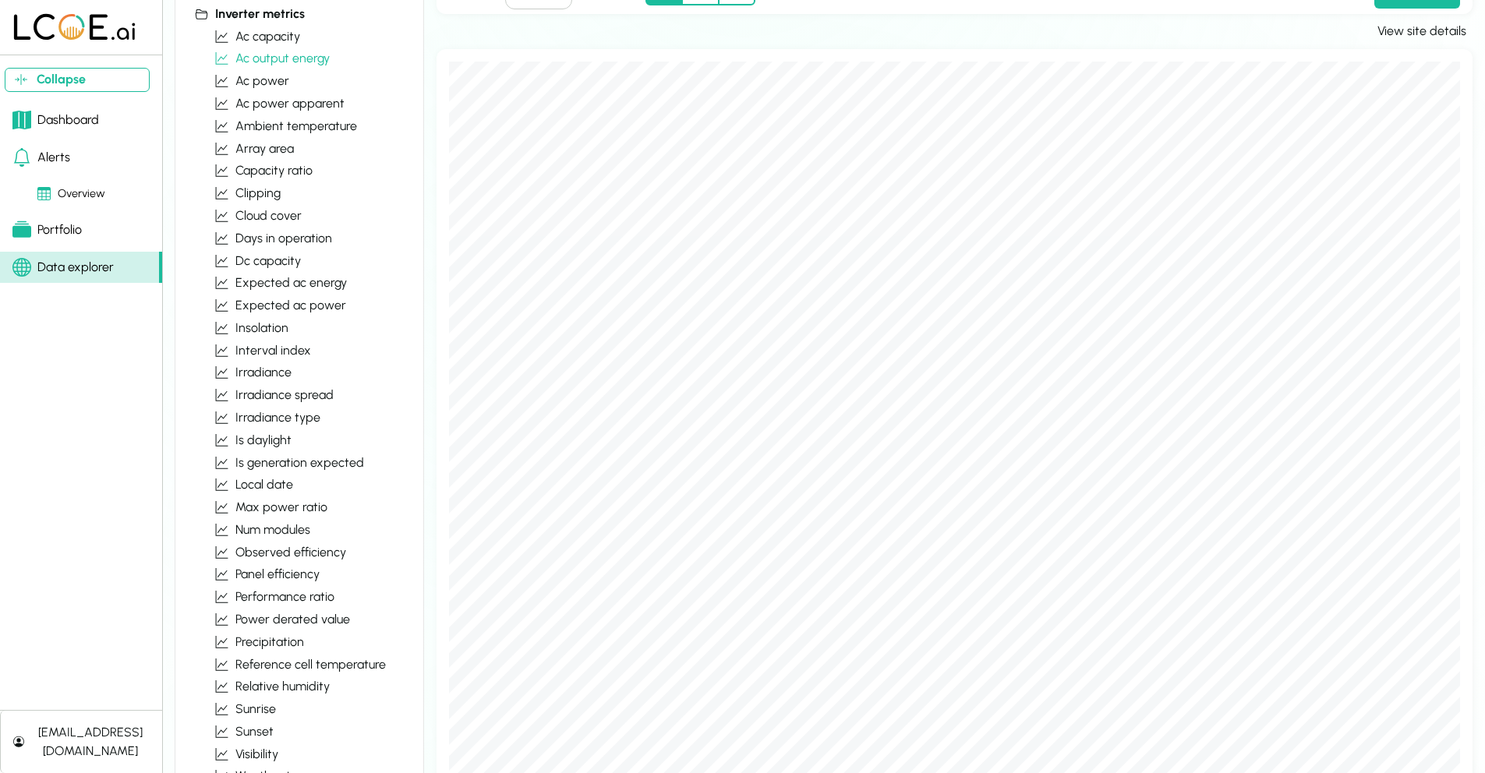
scroll to position [52, 0]
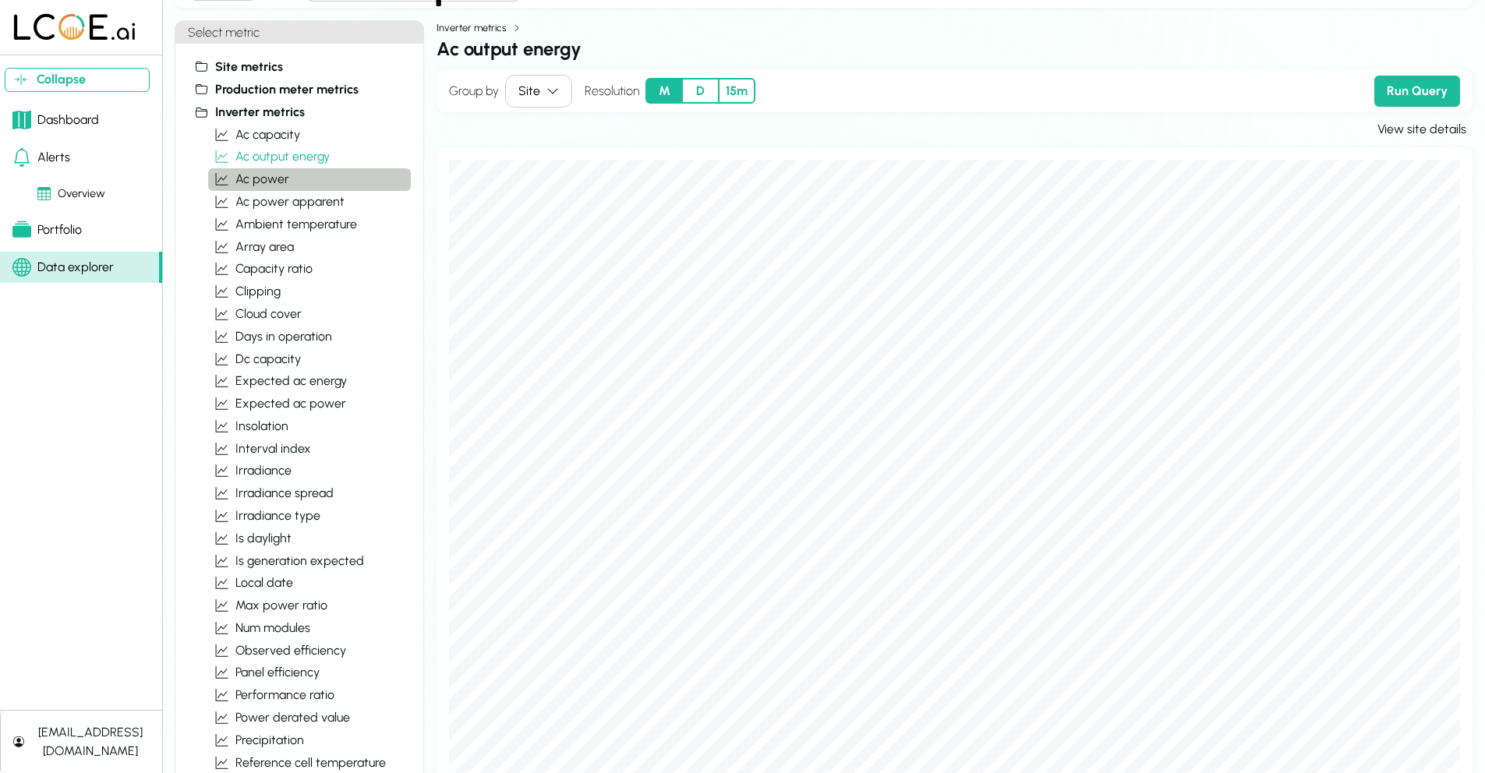
click at [263, 178] on span "ac power" at bounding box center [262, 179] width 54 height 19
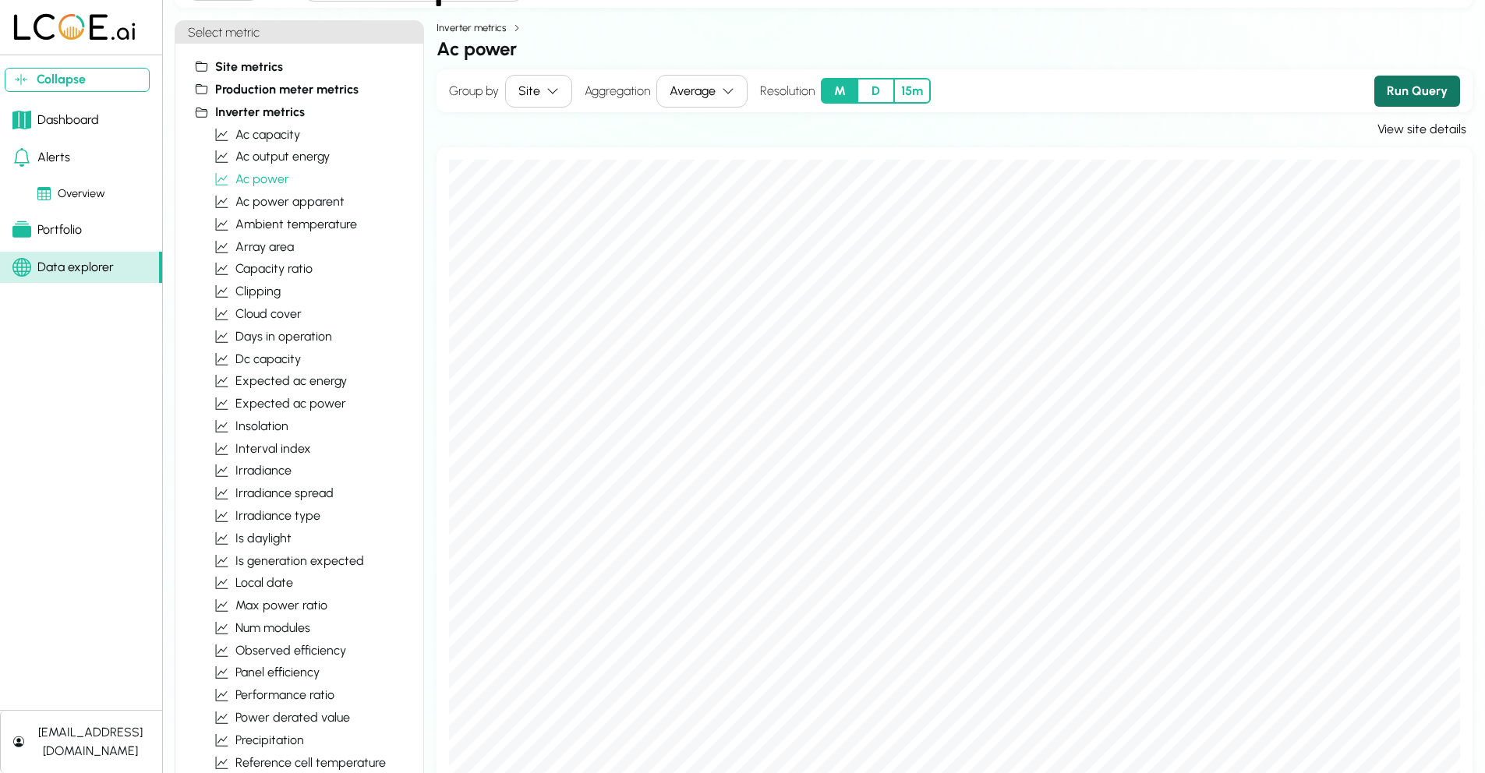
click at [1414, 83] on button "Run Query" at bounding box center [1417, 91] width 86 height 31
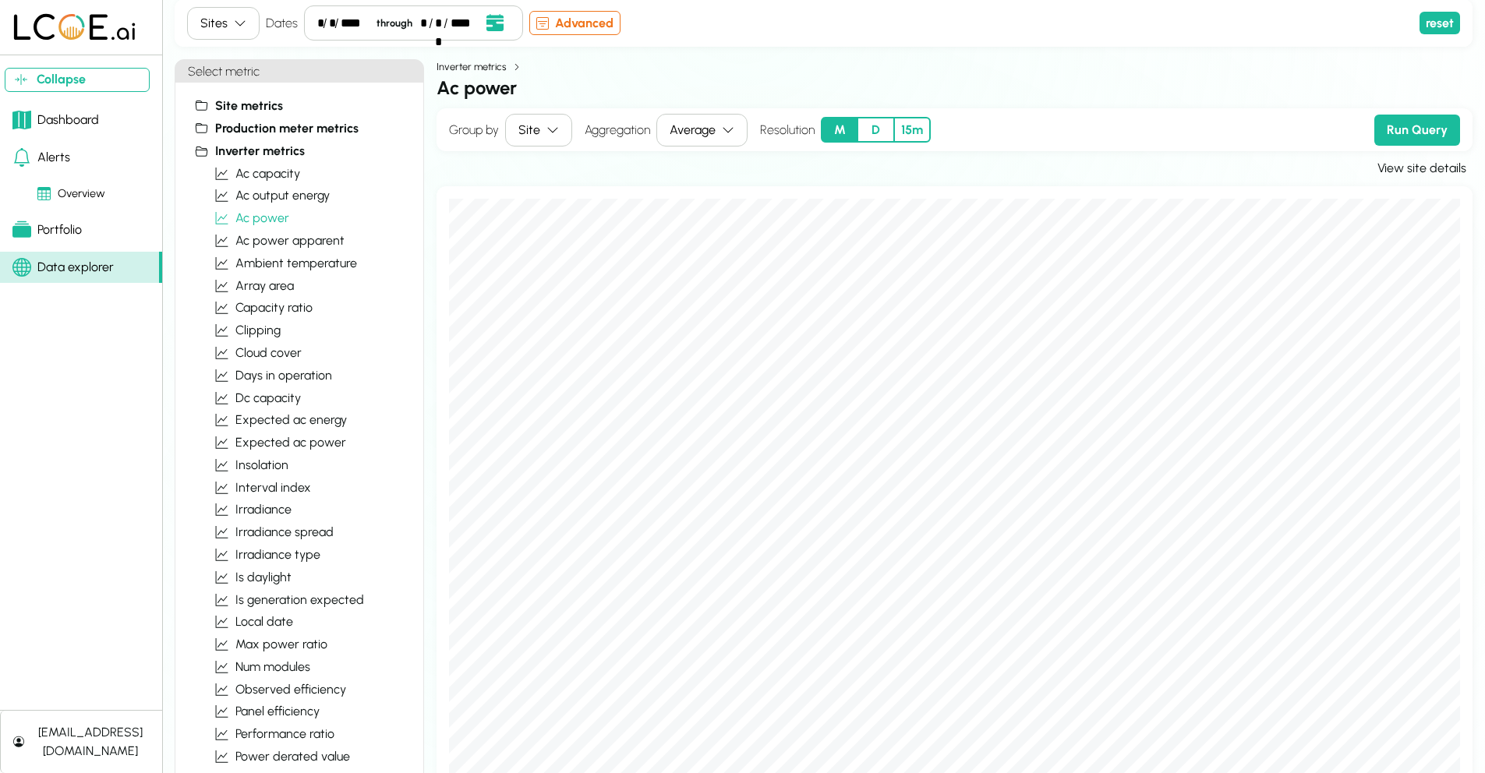
scroll to position [0, 0]
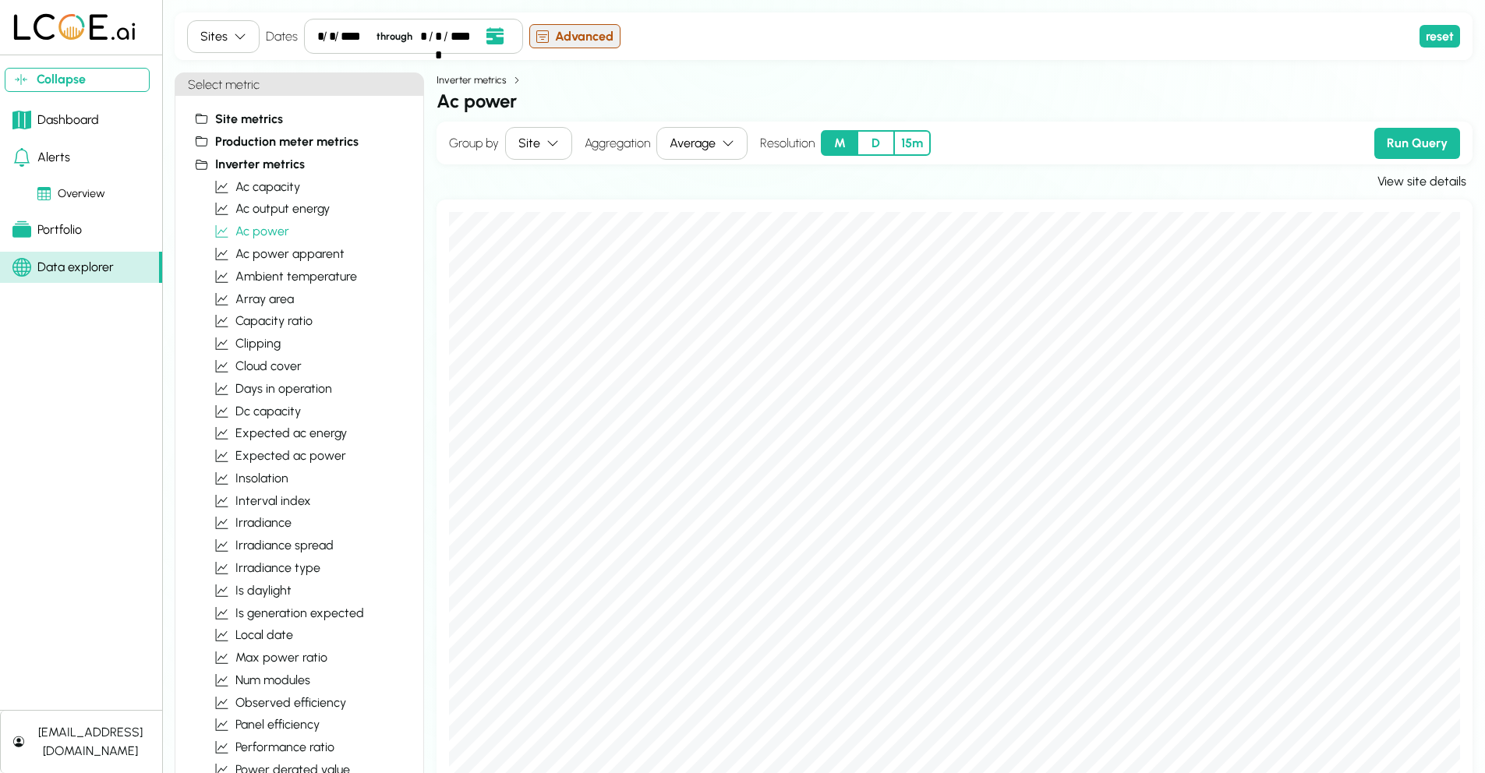
click at [593, 43] on button "Advanced" at bounding box center [574, 36] width 91 height 24
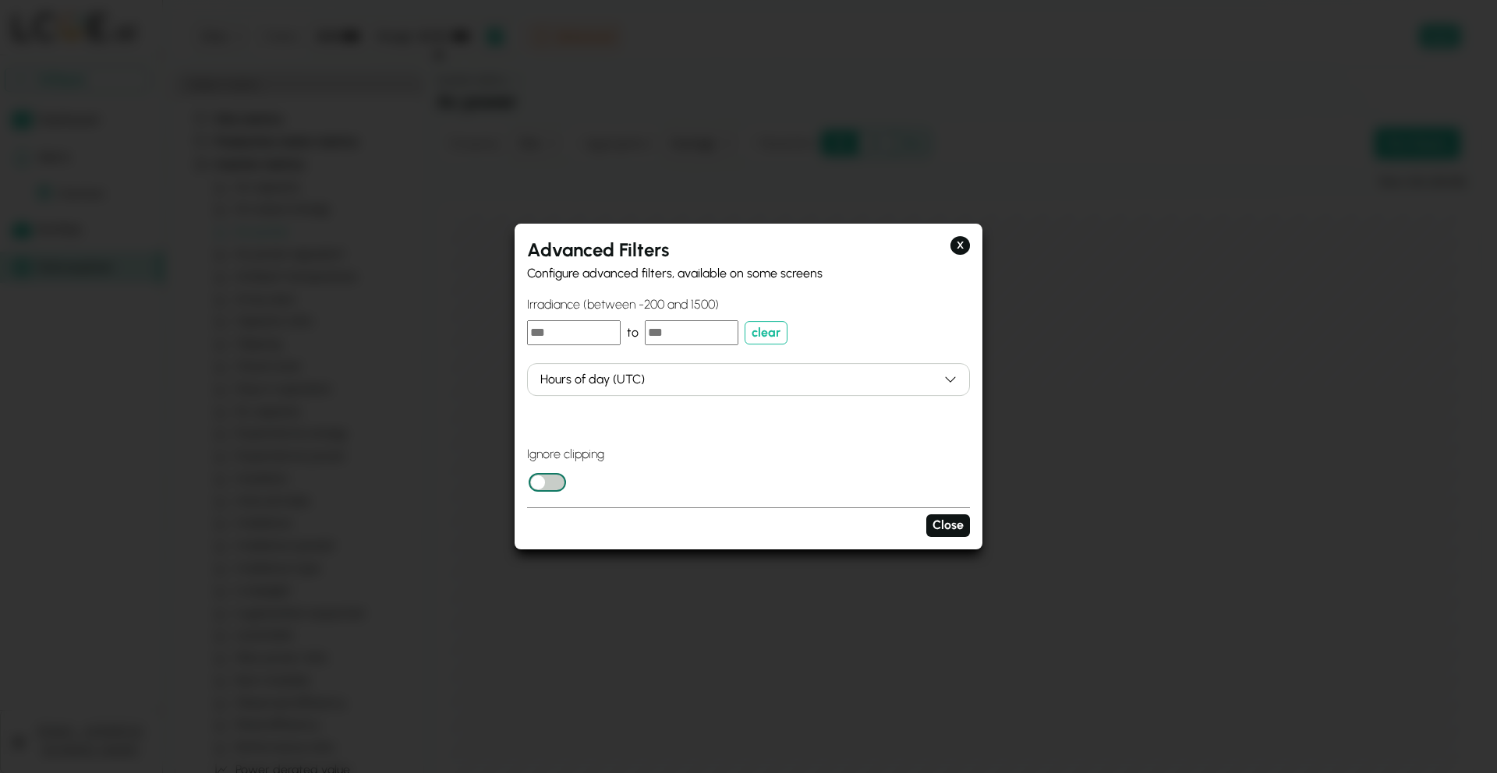
click at [557, 479] on button "button" at bounding box center [547, 482] width 37 height 19
click at [932, 525] on button "Close" at bounding box center [948, 525] width 44 height 23
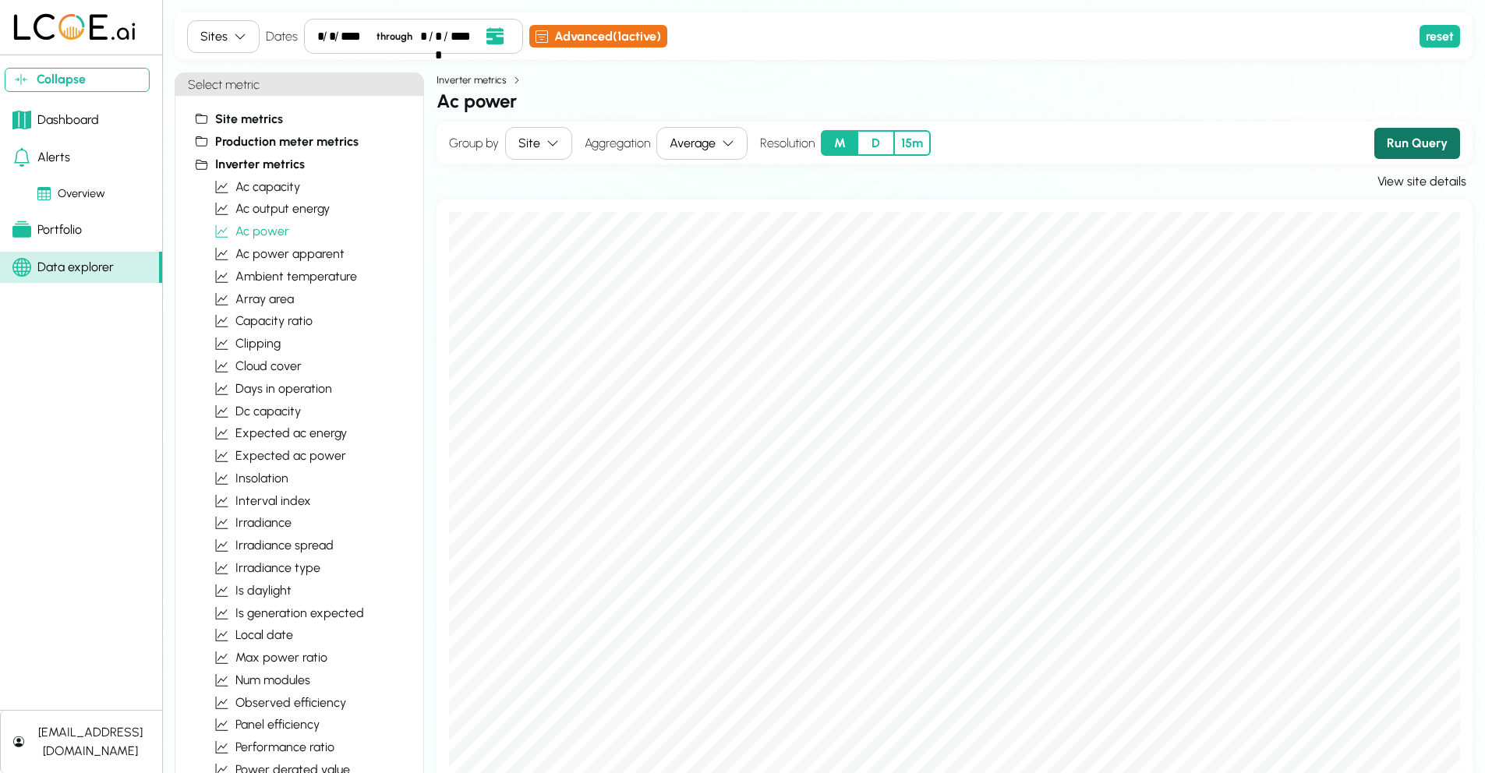
click at [1420, 147] on button "Run Query" at bounding box center [1417, 143] width 86 height 31
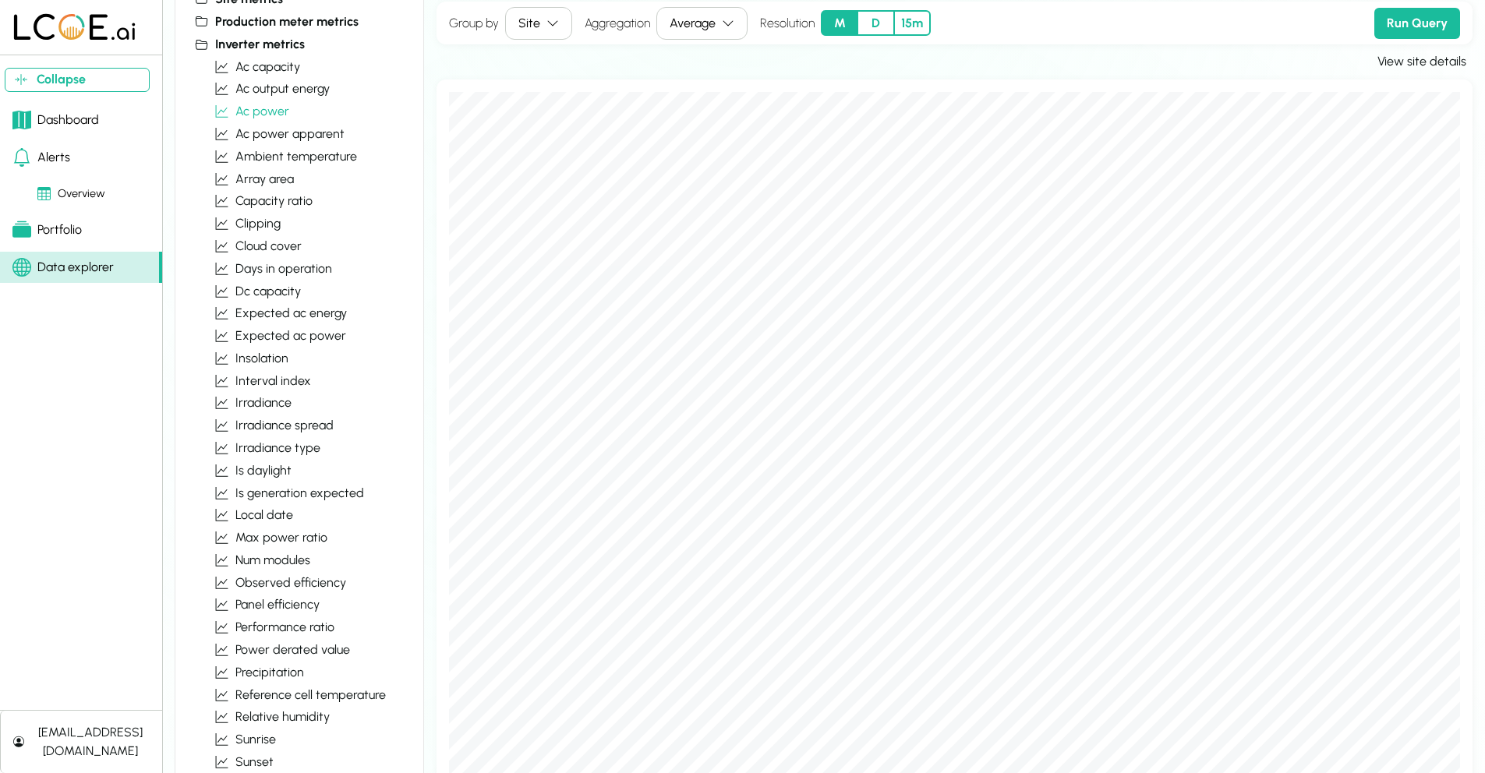
scroll to position [119, 0]
click at [295, 87] on span "ac output energy" at bounding box center [282, 89] width 94 height 19
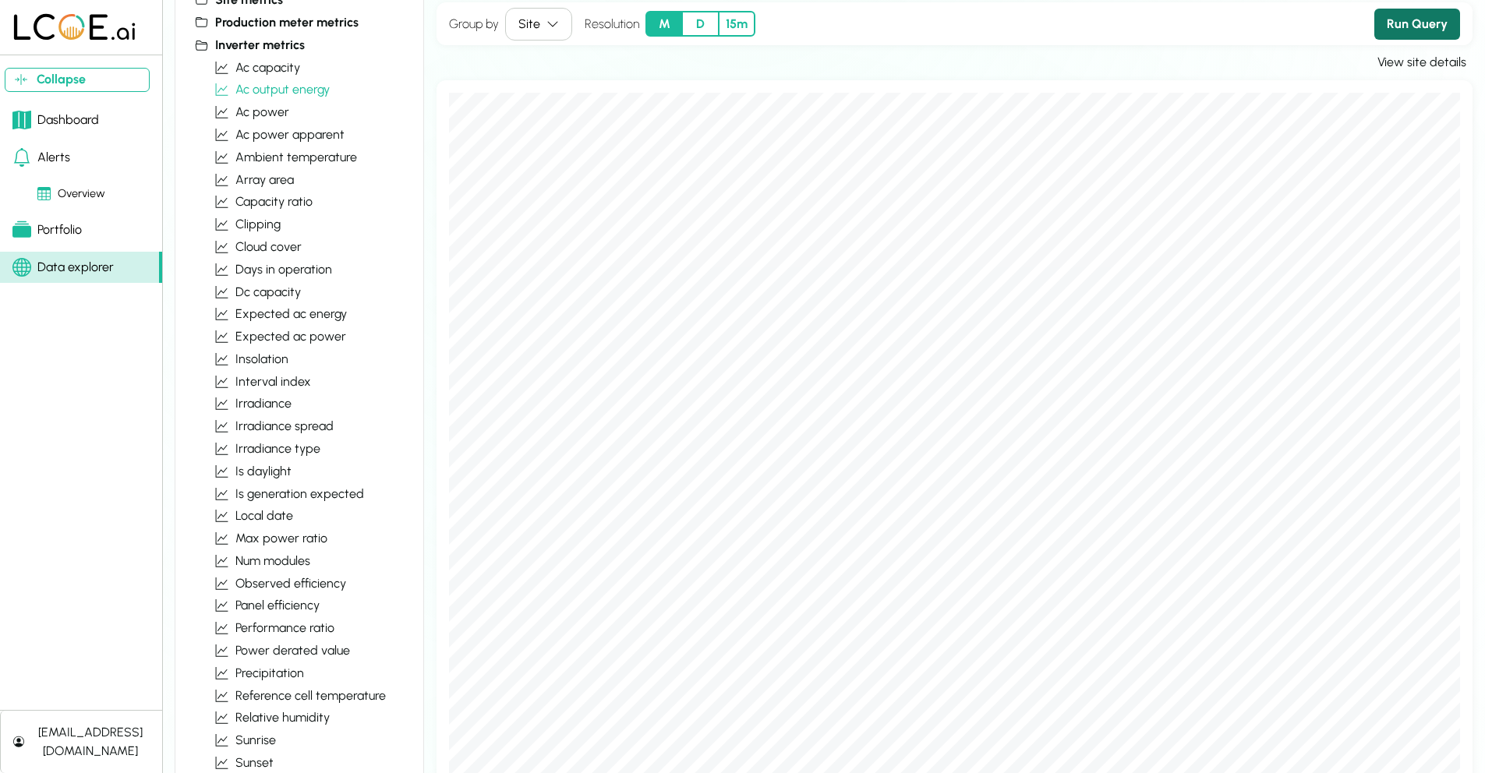
click at [1417, 31] on button "Run Query" at bounding box center [1417, 24] width 86 height 31
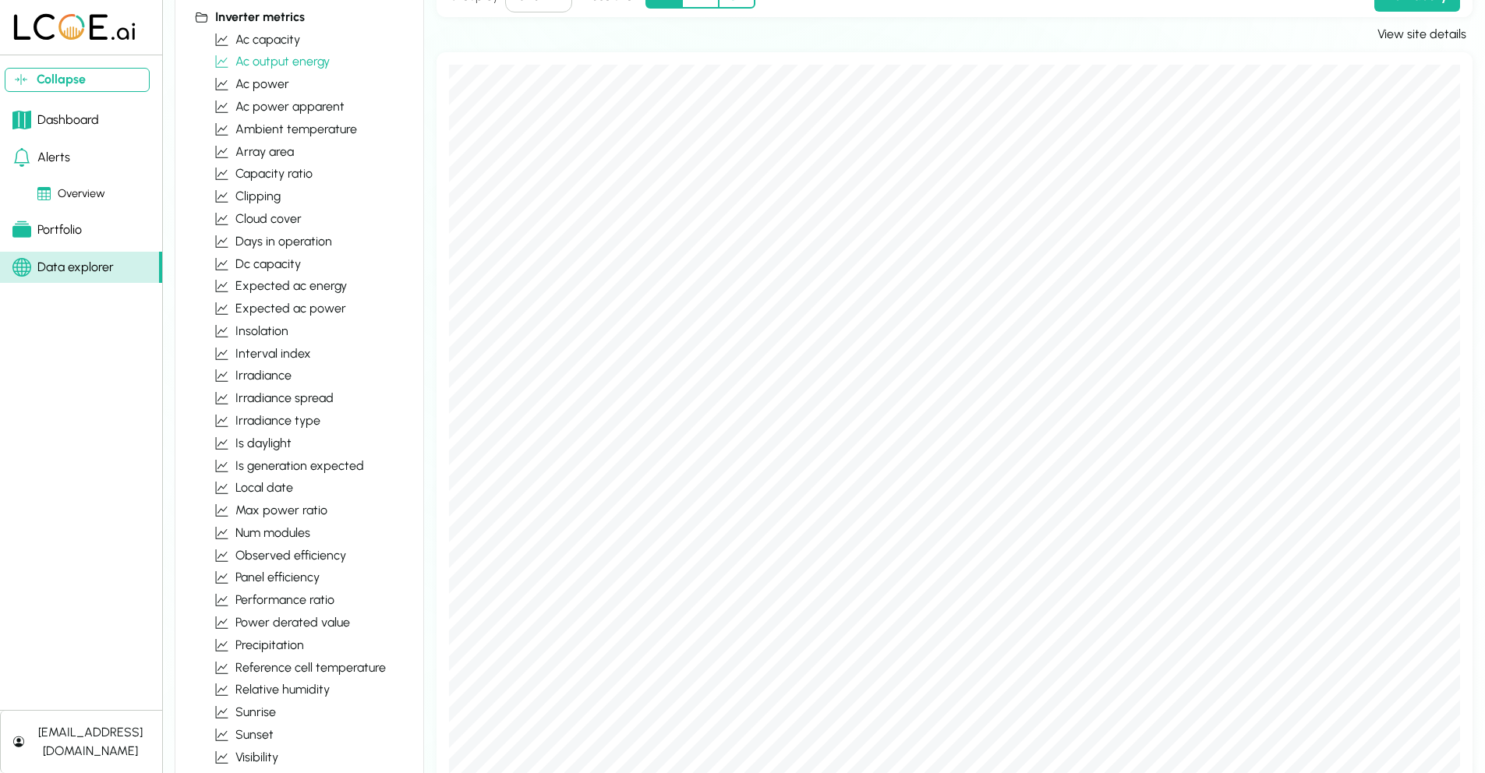
scroll to position [0, 0]
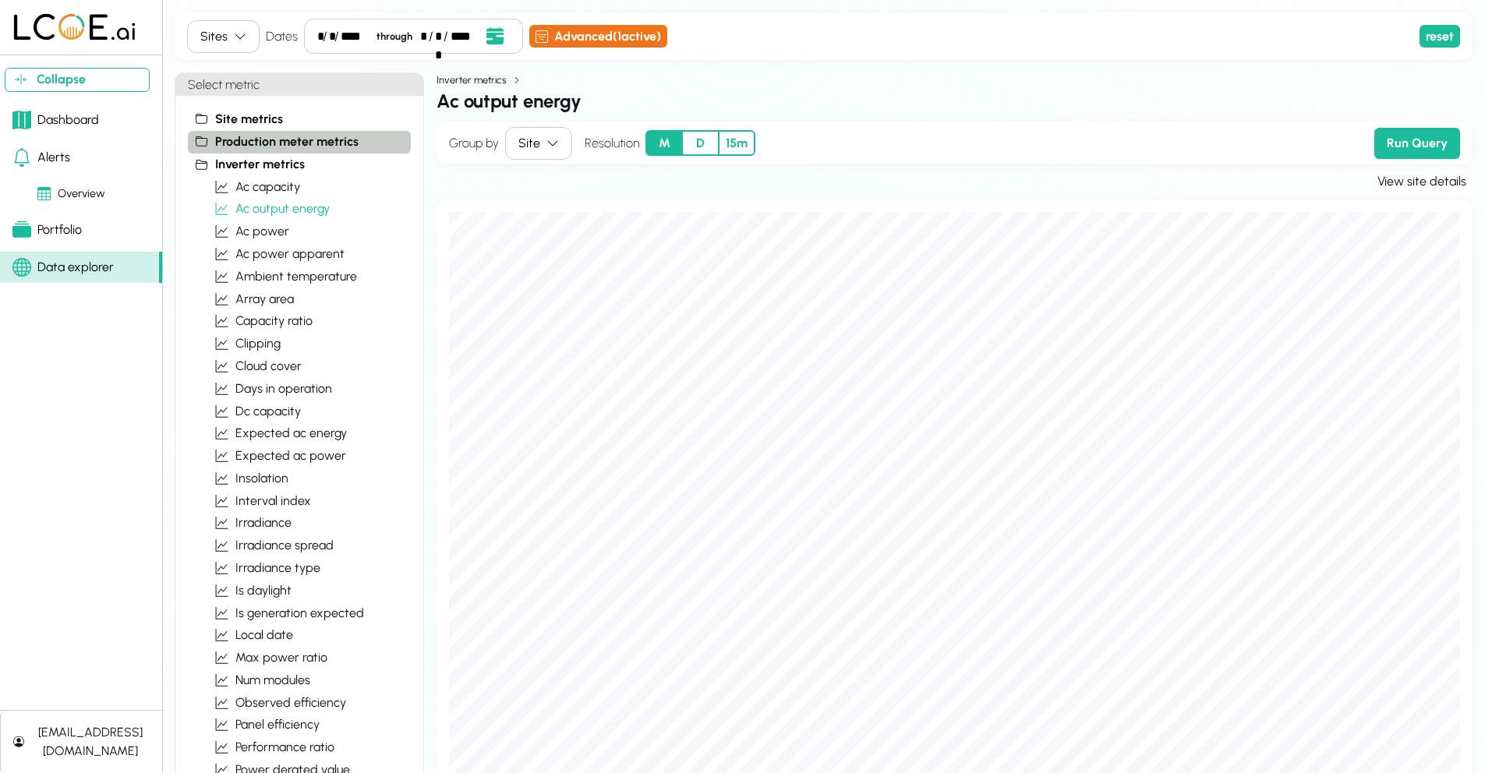
click at [320, 143] on span "Production meter metrics" at bounding box center [286, 142] width 143 height 19
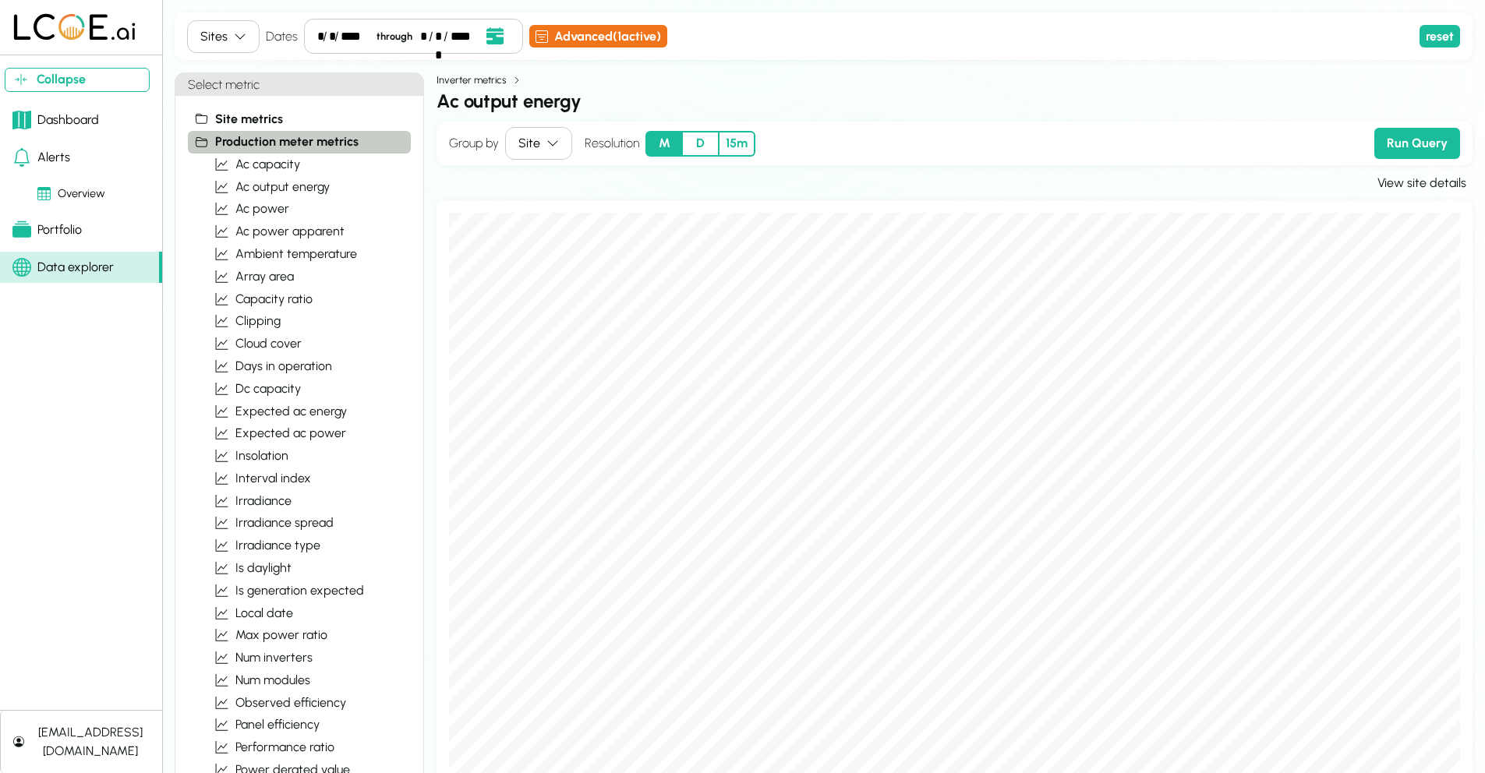
click at [319, 143] on span "Production meter metrics" at bounding box center [286, 142] width 143 height 19
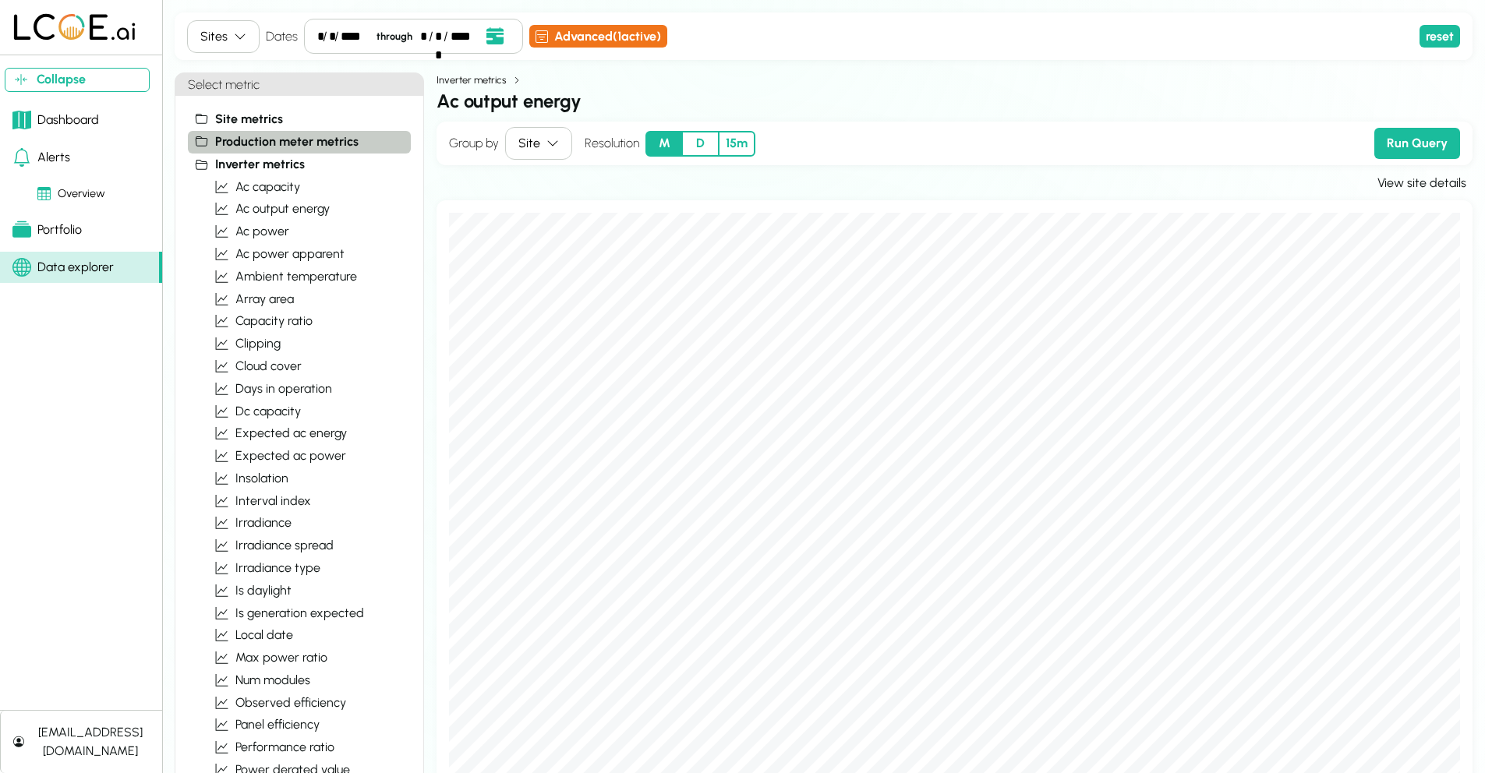
click at [319, 143] on span "Production meter metrics" at bounding box center [286, 142] width 143 height 19
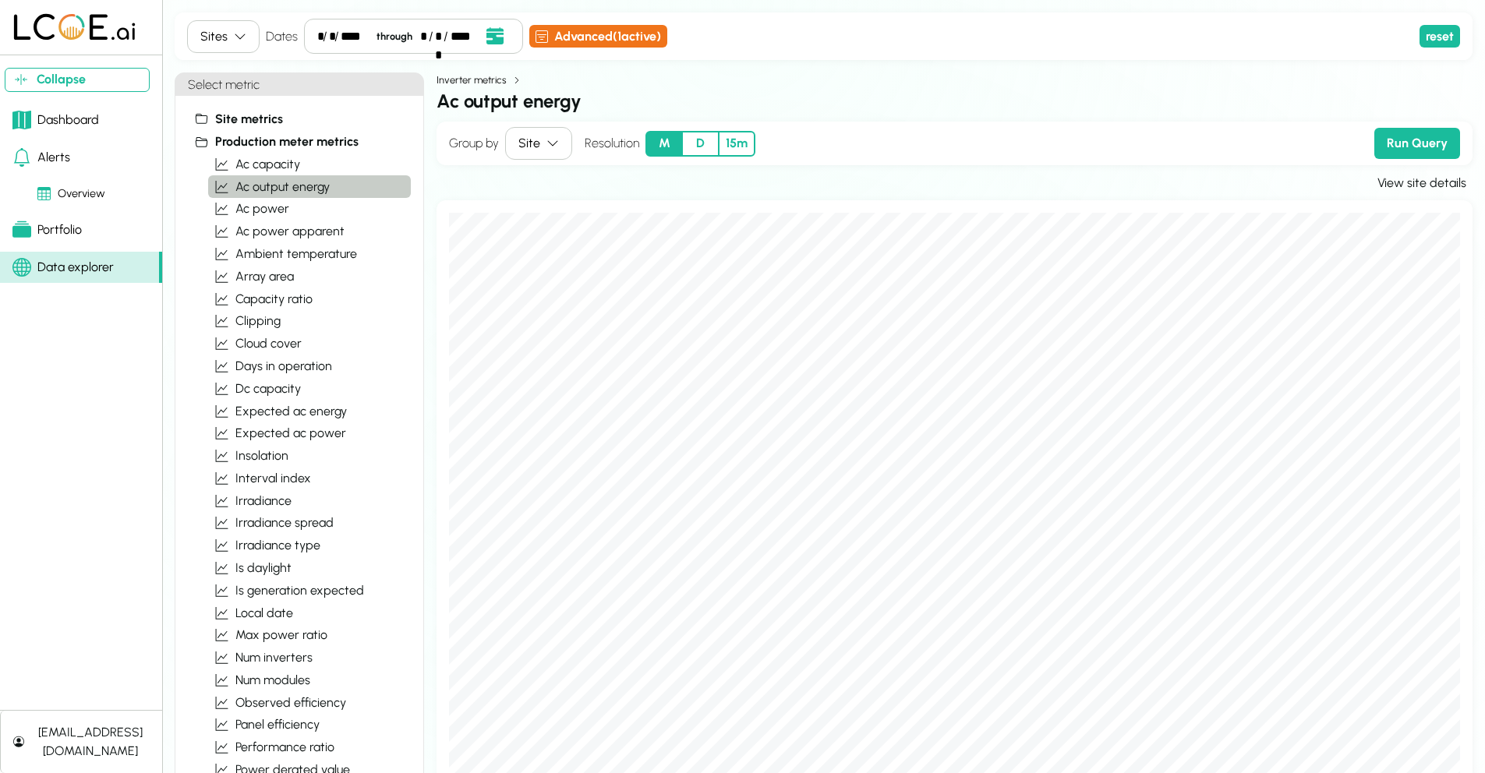
click at [282, 183] on span "ac output energy" at bounding box center [282, 187] width 94 height 19
click at [1402, 139] on button "Run Query" at bounding box center [1417, 143] width 86 height 31
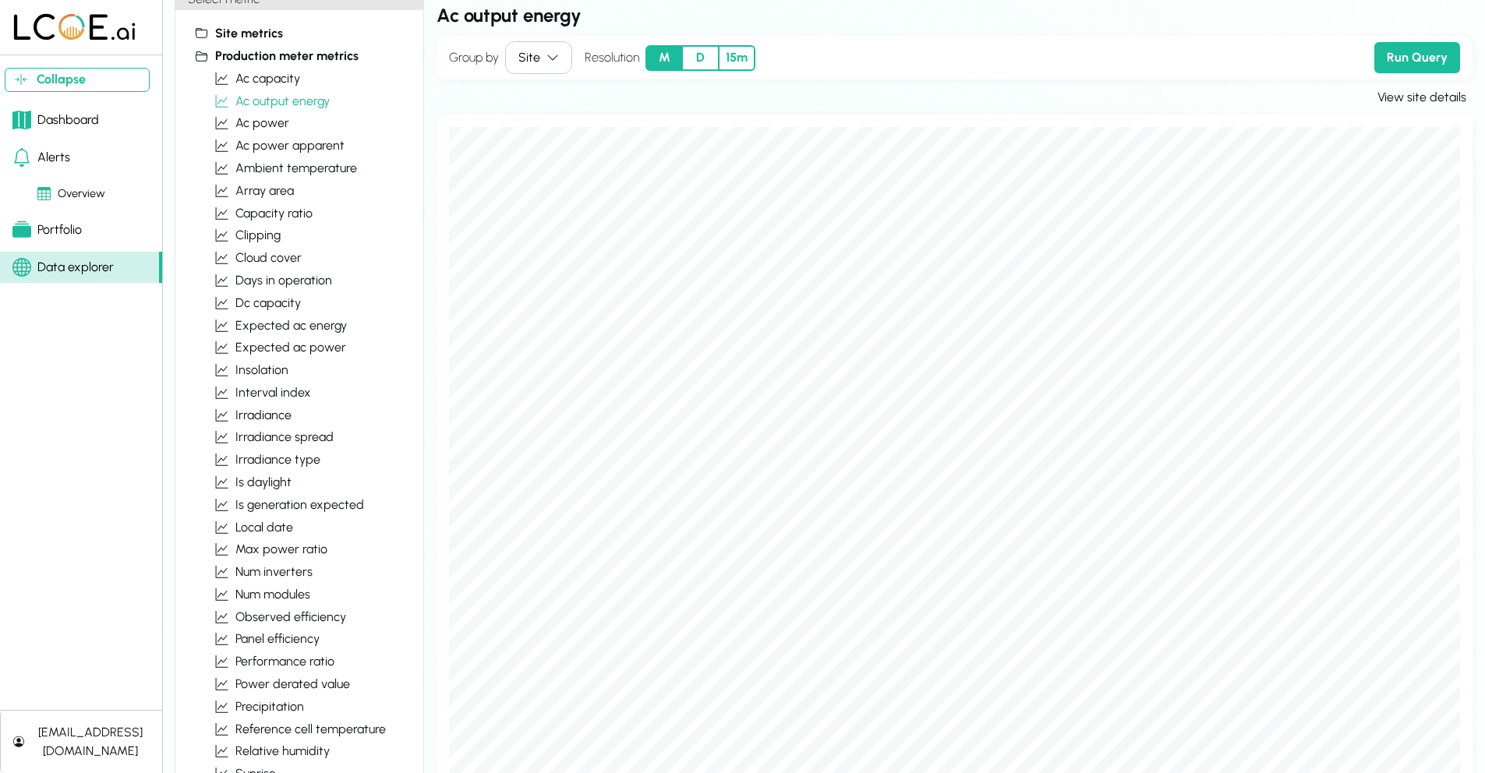
scroll to position [133, 0]
